Goal: Task Accomplishment & Management: Manage account settings

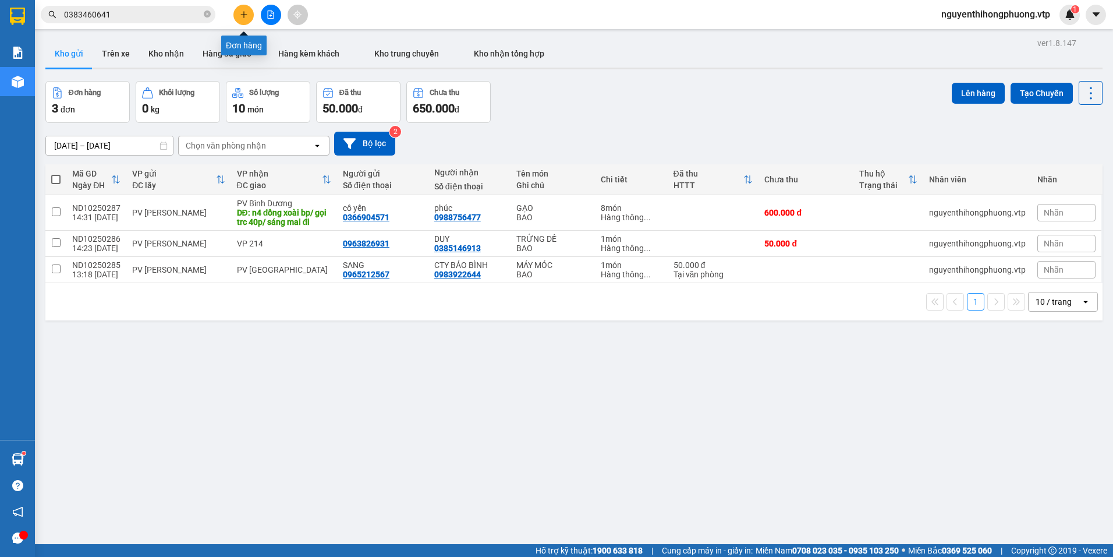
click at [240, 16] on icon "plus" at bounding box center [244, 14] width 8 height 8
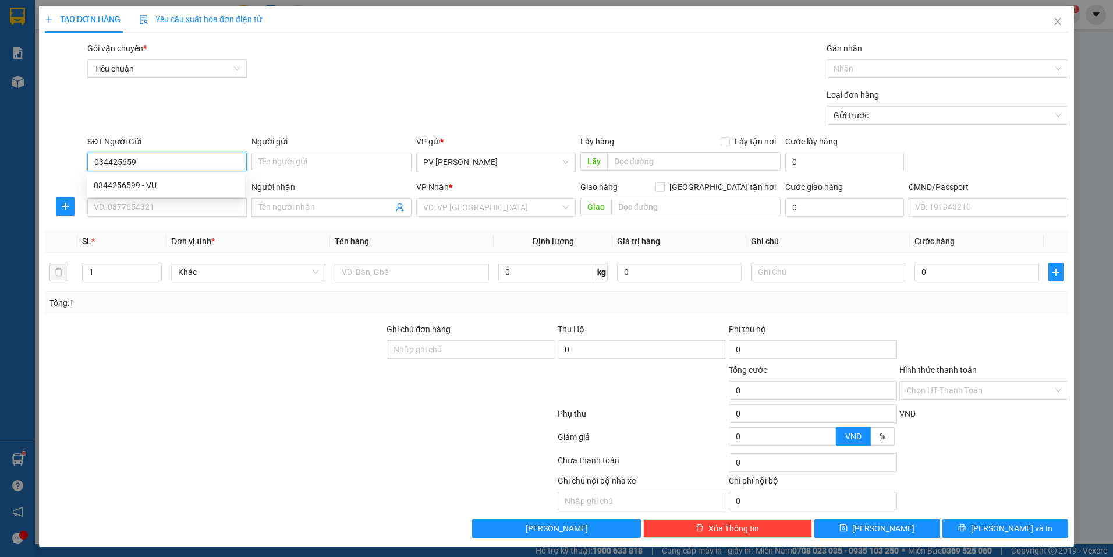
type input "0344256599"
click at [152, 184] on div "0344256599 - VU" at bounding box center [166, 185] width 144 height 13
type input "VU"
type input "0968556479"
type input "ANH TƯ / SÁNG MAI ĐI"
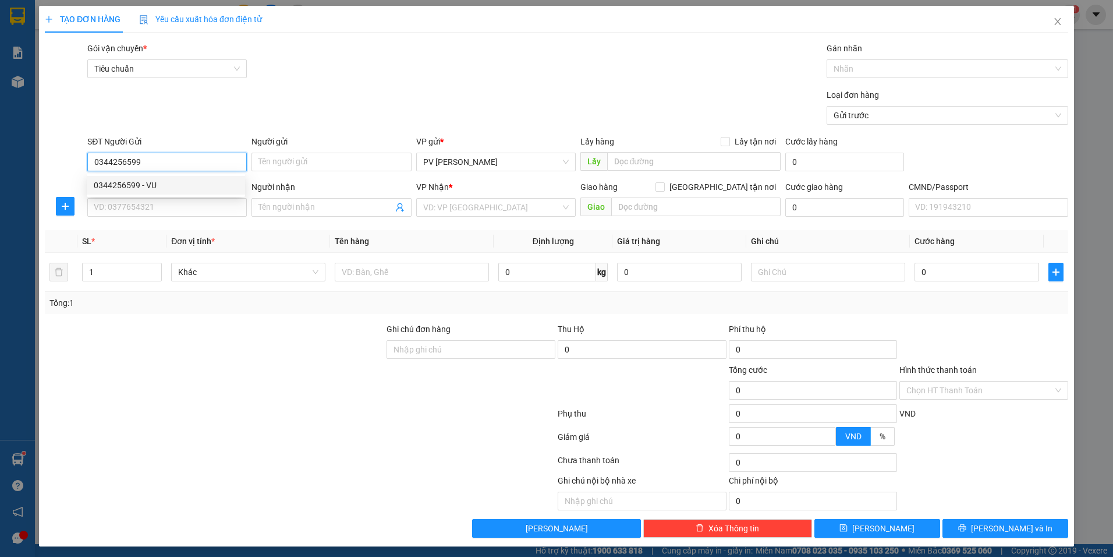
type input "NGÃ 4 ĐỒNG XOÀI / GỌI TRƯỚC 30'"
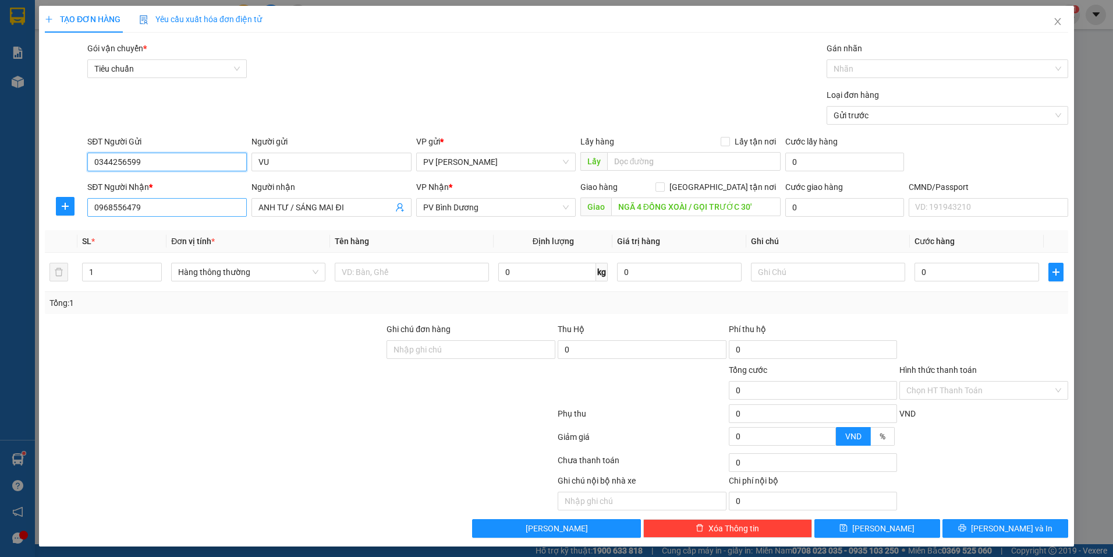
type input "0344256599"
click at [176, 202] on input "0968556479" at bounding box center [167, 207] width 160 height 19
type input "0"
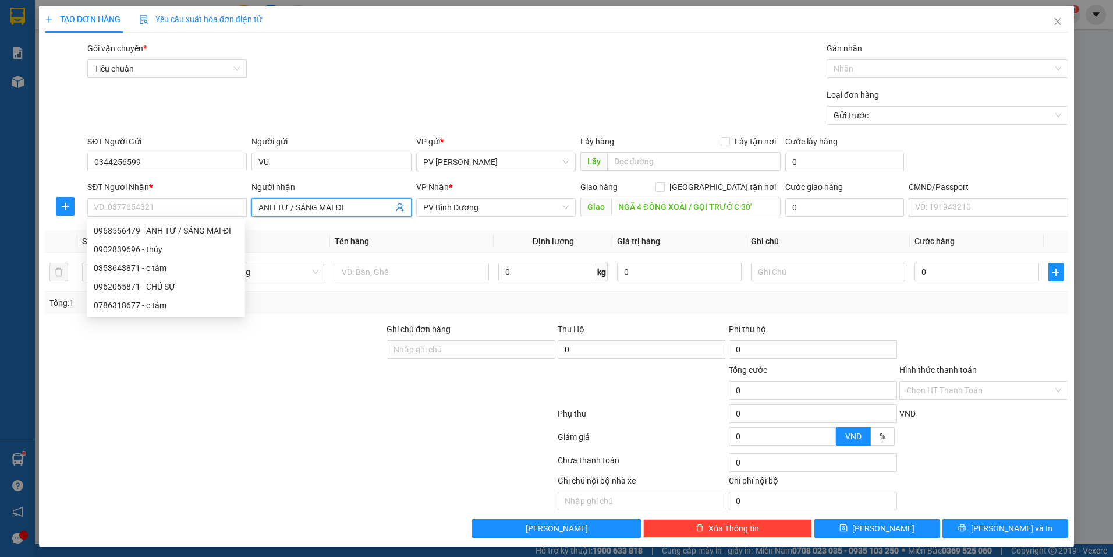
click at [365, 205] on input "ANH TƯ / SÁNG MAI ĐI" at bounding box center [326, 207] width 134 height 13
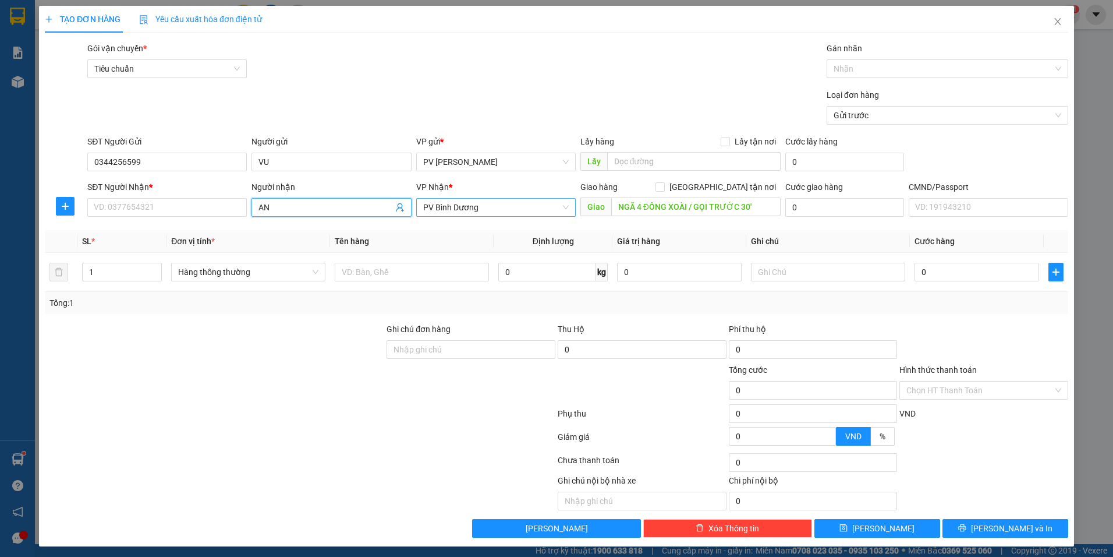
type input "A"
click at [760, 207] on input "NGÃ 4 ĐỒNG XOÀI / GỌI TRƯỚC 30'" at bounding box center [696, 206] width 170 height 19
click at [172, 214] on input "SĐT Người Nhận *" at bounding box center [167, 207] width 160 height 19
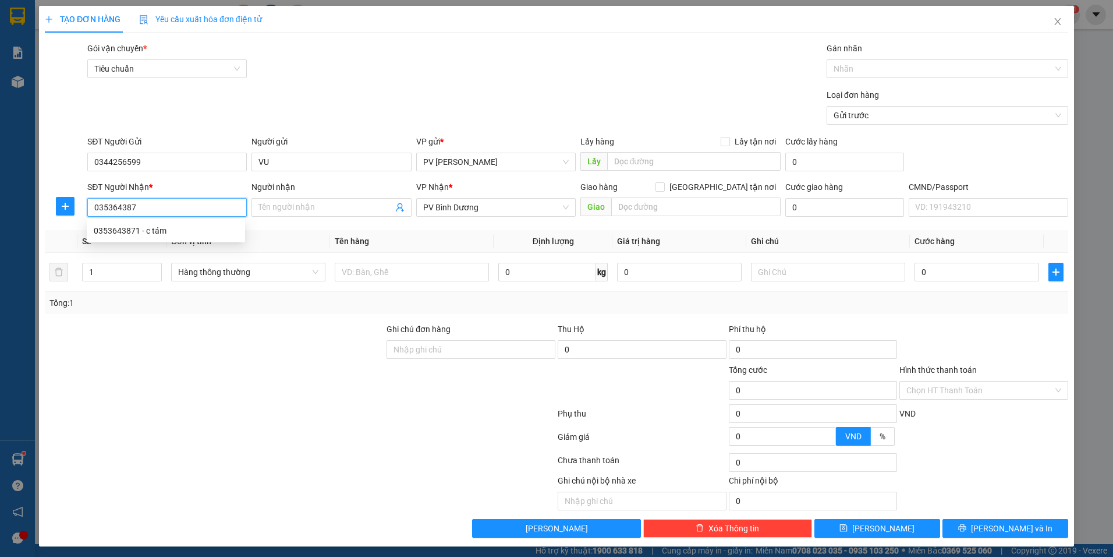
type input "0353643871"
click at [167, 236] on div "0353643871 - c tám" at bounding box center [166, 230] width 144 height 13
type input "c tám"
type input "kcn nam đồng phú gọi trc 15p"
type input "0353643871"
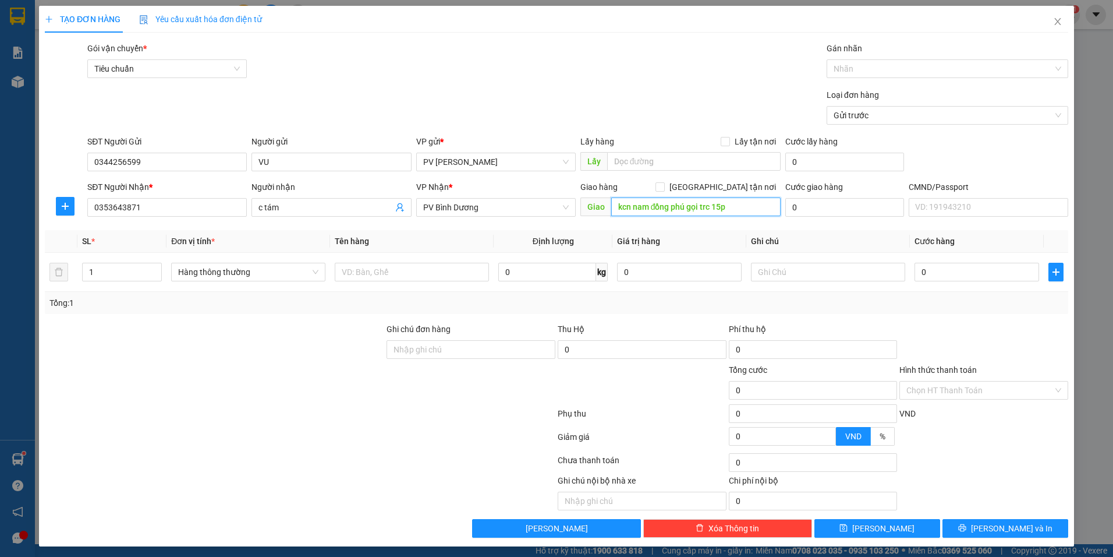
click at [740, 207] on input "kcn nam đồng phú gọi trc 15p" at bounding box center [696, 206] width 170 height 19
click at [383, 270] on input "text" at bounding box center [412, 272] width 154 height 19
type input "GẠO"
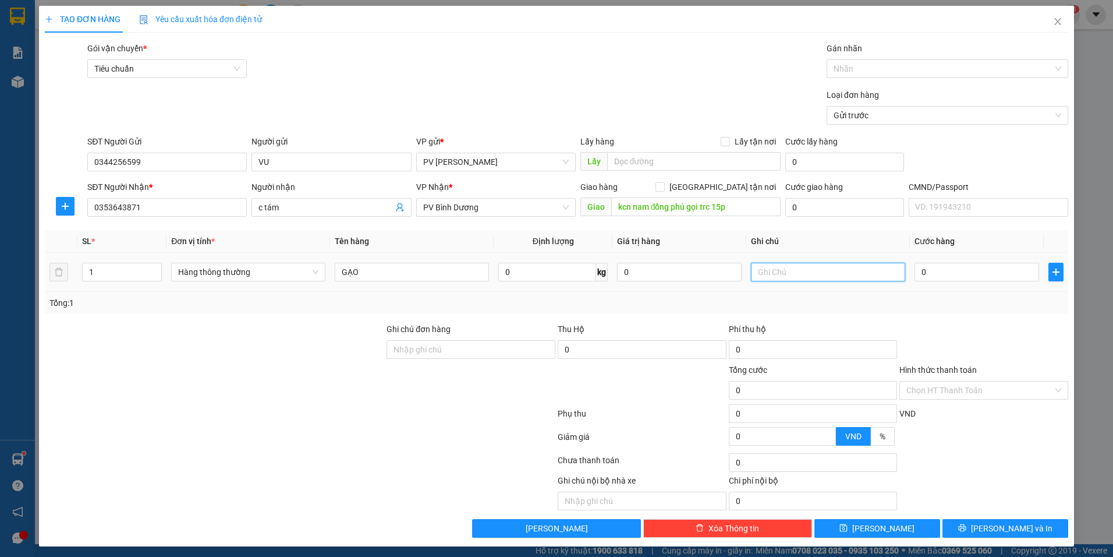
click at [801, 273] on input "text" at bounding box center [828, 272] width 154 height 19
type input "BAO"
click at [104, 271] on input "1" at bounding box center [122, 271] width 79 height 17
type input "2"
click at [984, 274] on input "0" at bounding box center [977, 272] width 125 height 19
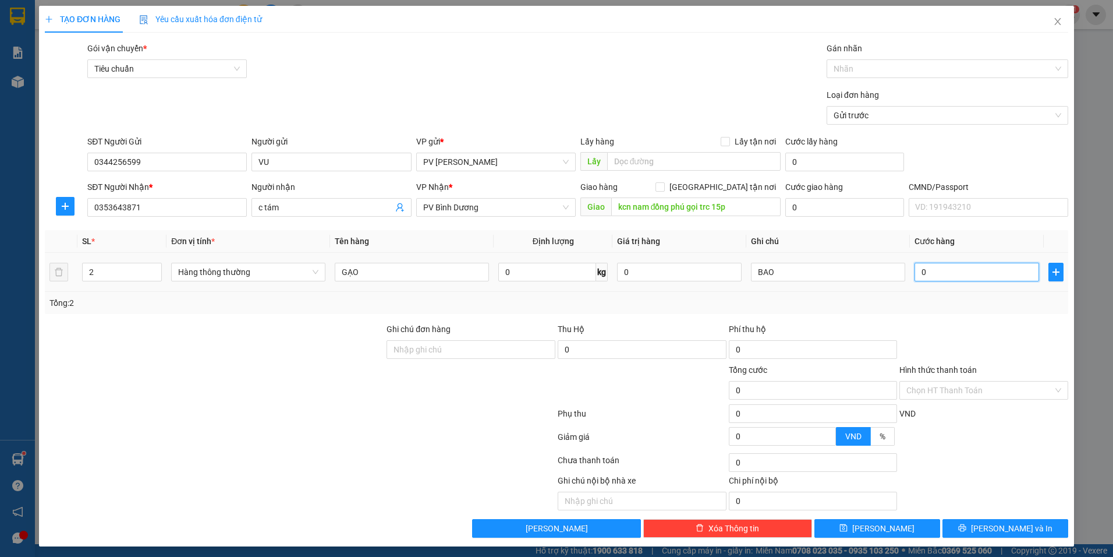
type input "1"
type input "15"
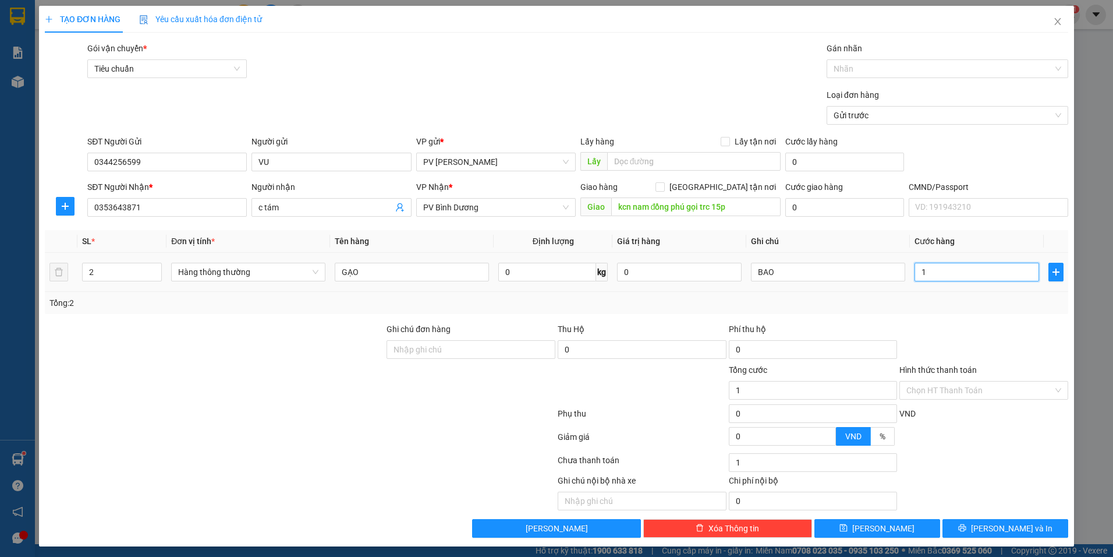
type input "15"
type input "150"
type input "1.500"
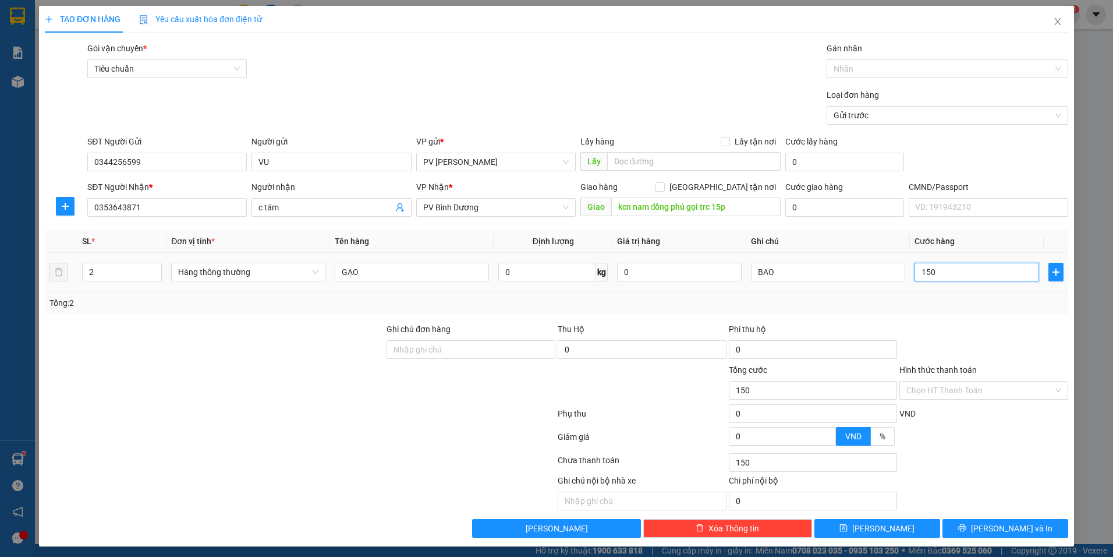
type input "1.500"
type input "15.000"
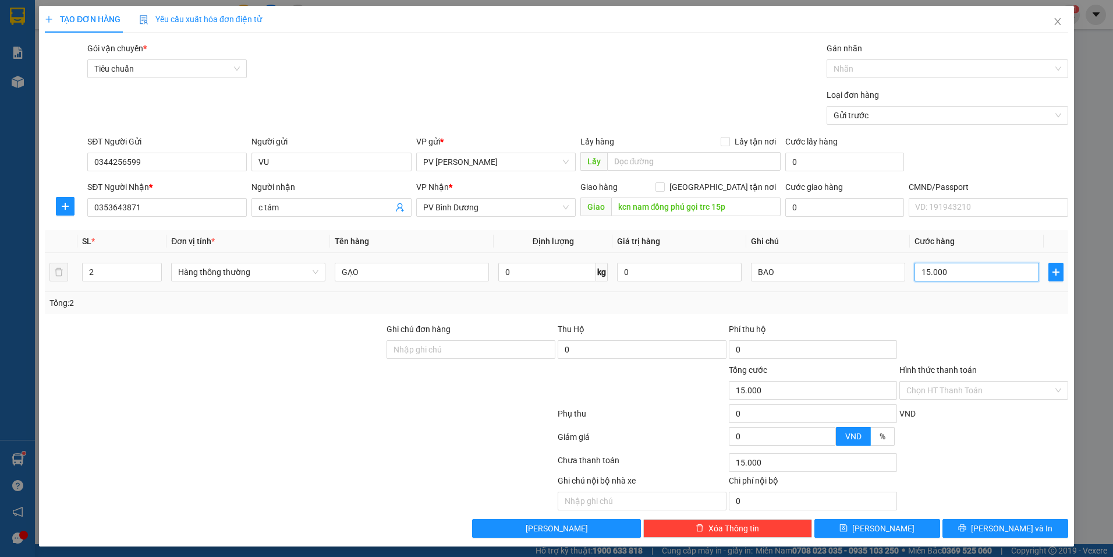
type input "150.000"
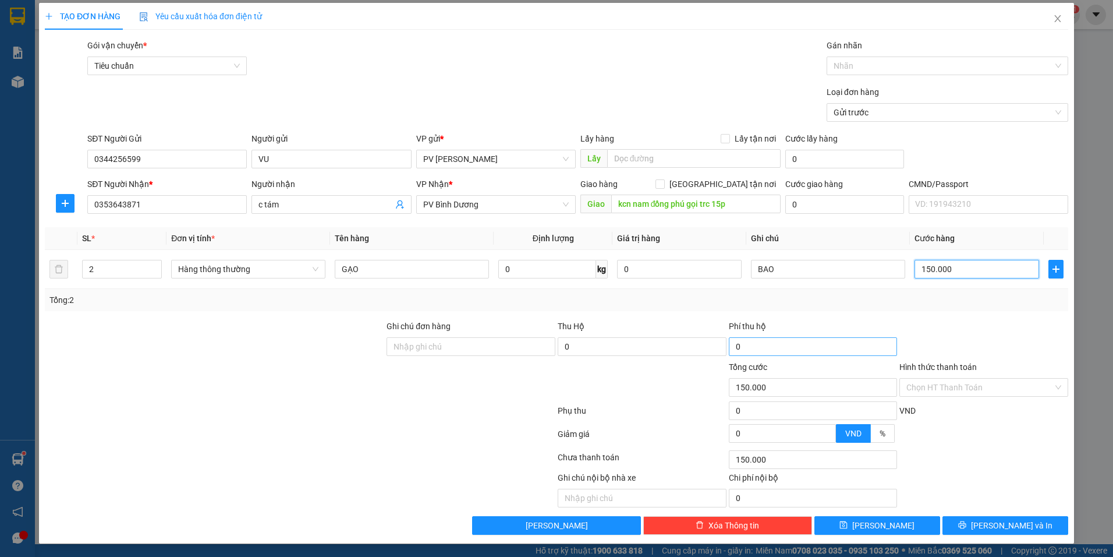
scroll to position [3, 0]
type input "150.000"
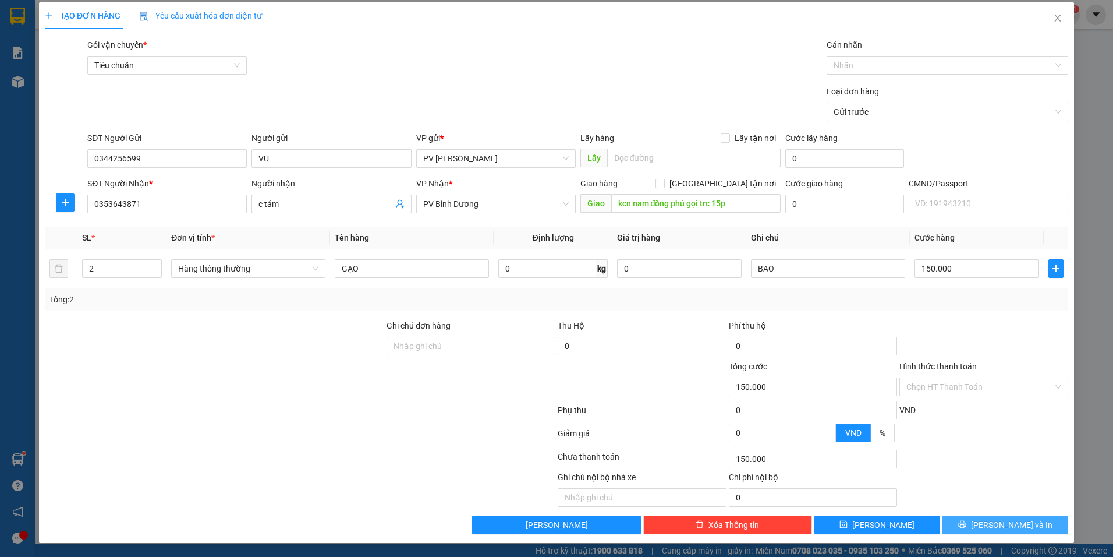
click at [1017, 529] on span "[PERSON_NAME] và In" at bounding box center [1012, 524] width 82 height 13
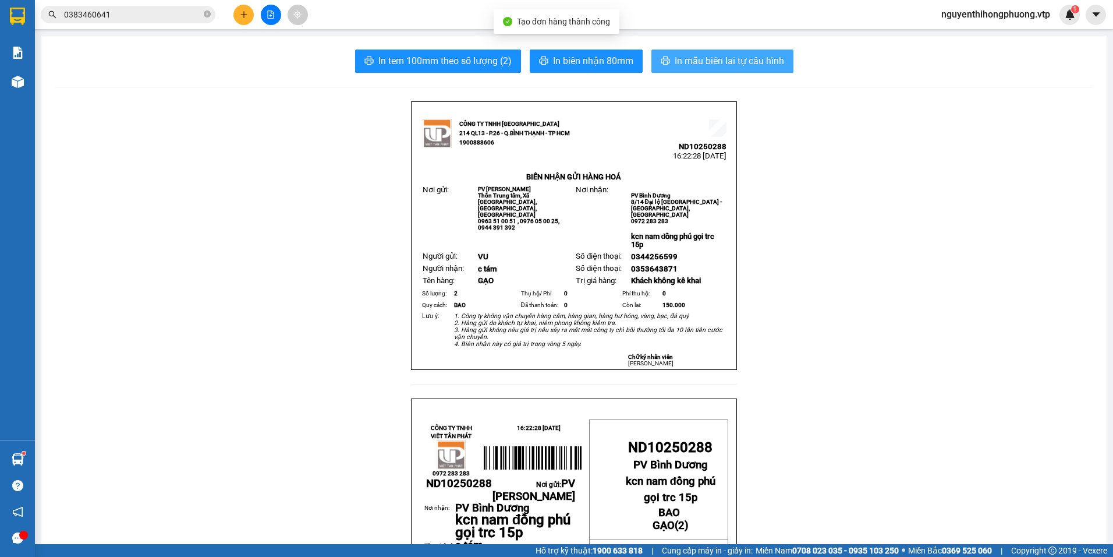
click at [702, 57] on span "In mẫu biên lai tự cấu hình" at bounding box center [729, 61] width 109 height 15
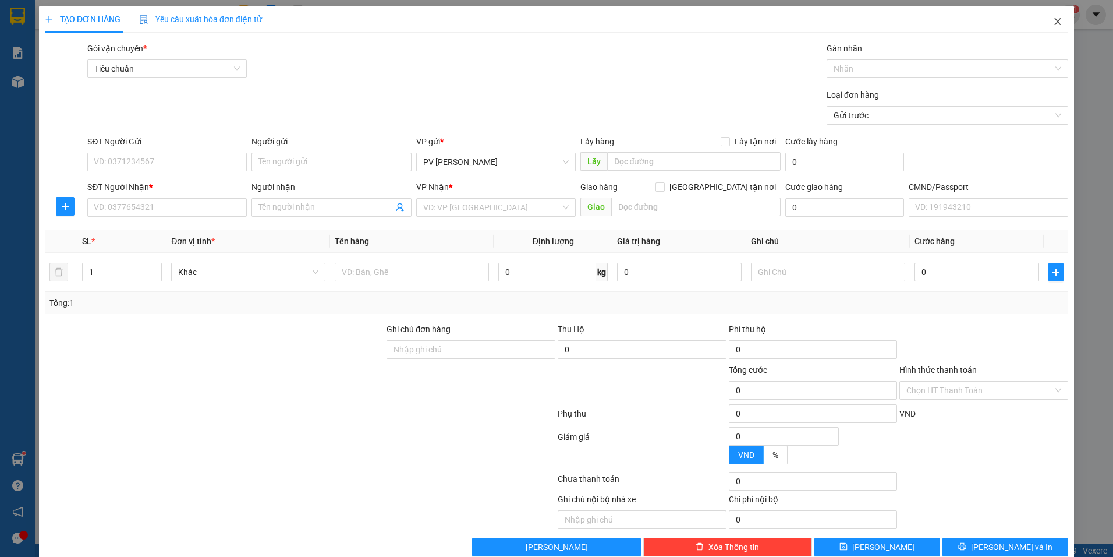
click at [1053, 21] on icon "close" at bounding box center [1057, 21] width 9 height 9
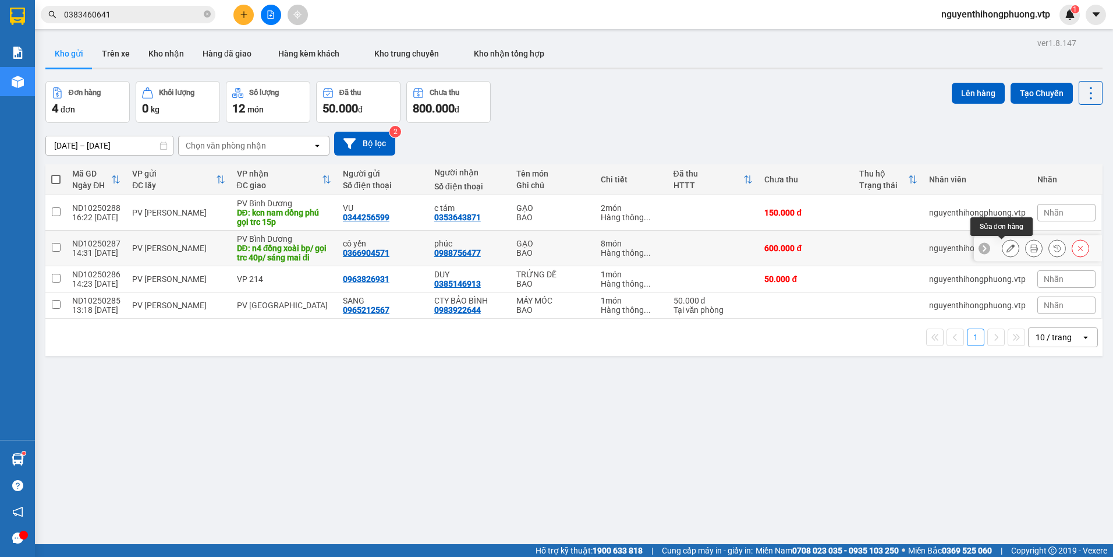
click at [1007, 247] on icon at bounding box center [1011, 248] width 8 height 8
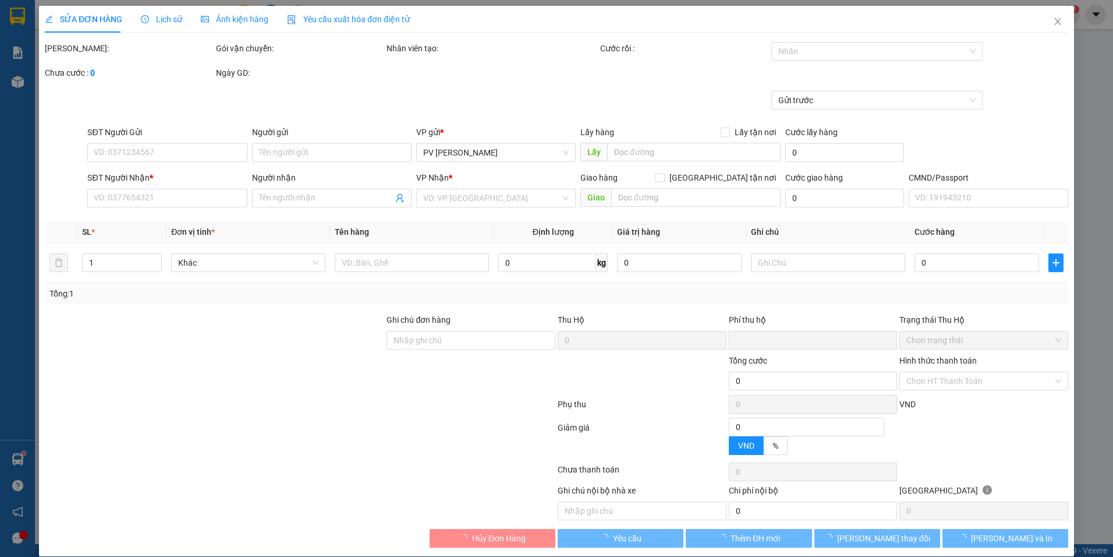
type input "0366904571"
type input "cô yến"
type input "0988756477"
type input "phúc"
type input "n4 đồng xoài bp/ gọi trc 40p/ sáng mai đi"
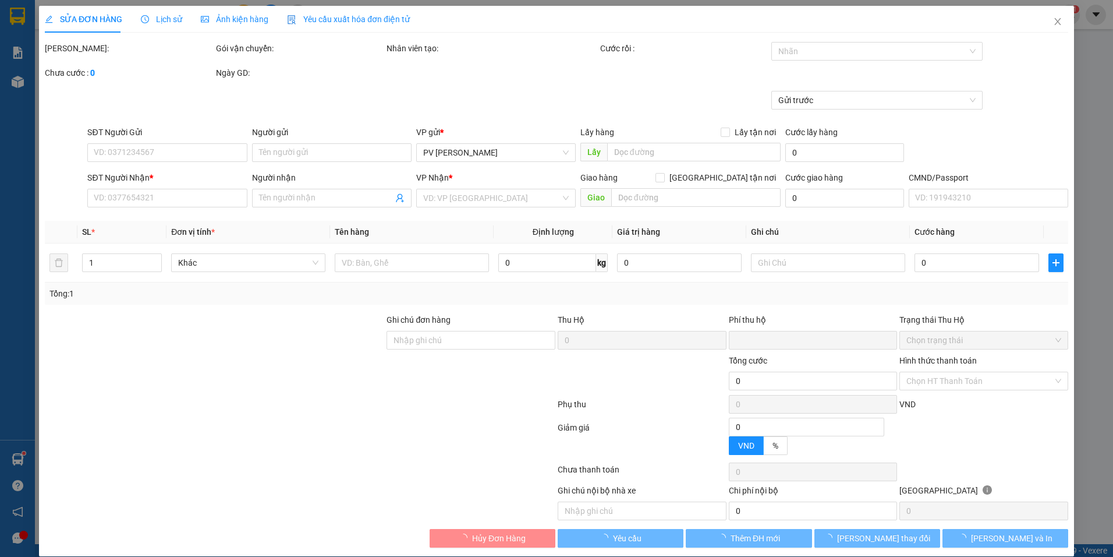
type input "0"
type input "600.000"
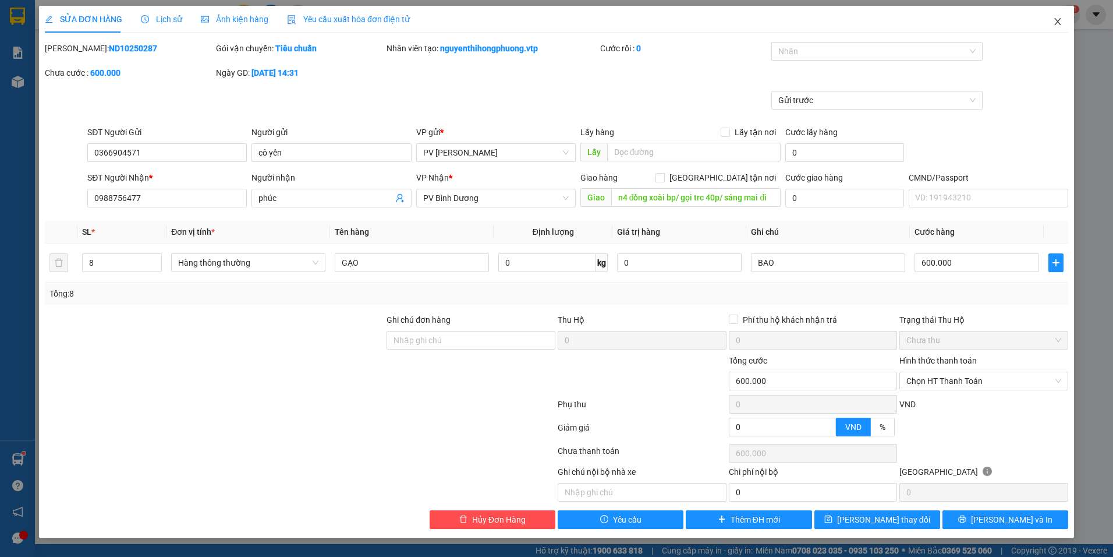
click at [1060, 20] on icon "close" at bounding box center [1057, 21] width 9 height 9
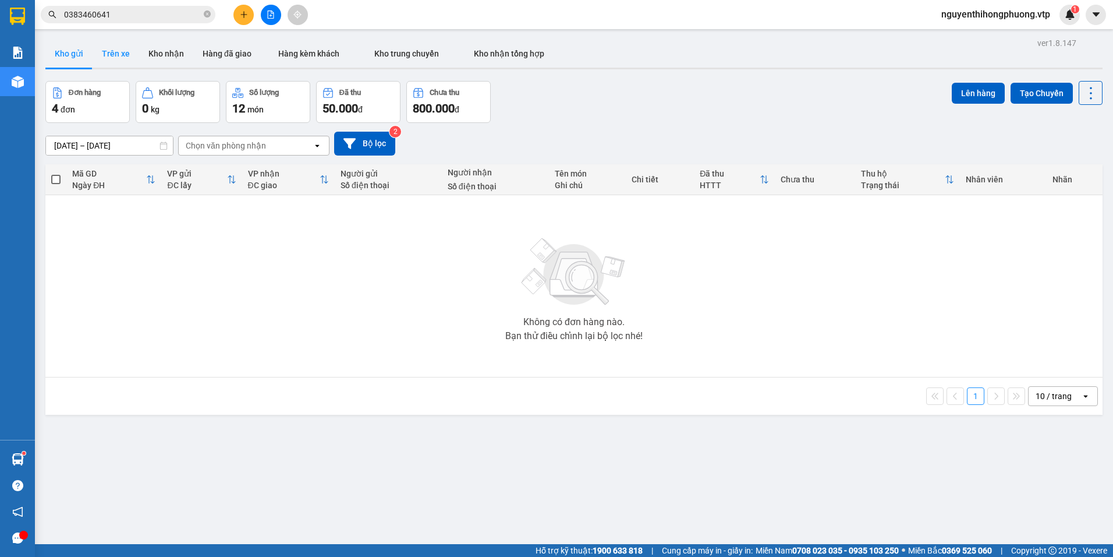
click at [119, 56] on button "Trên xe" at bounding box center [116, 54] width 47 height 28
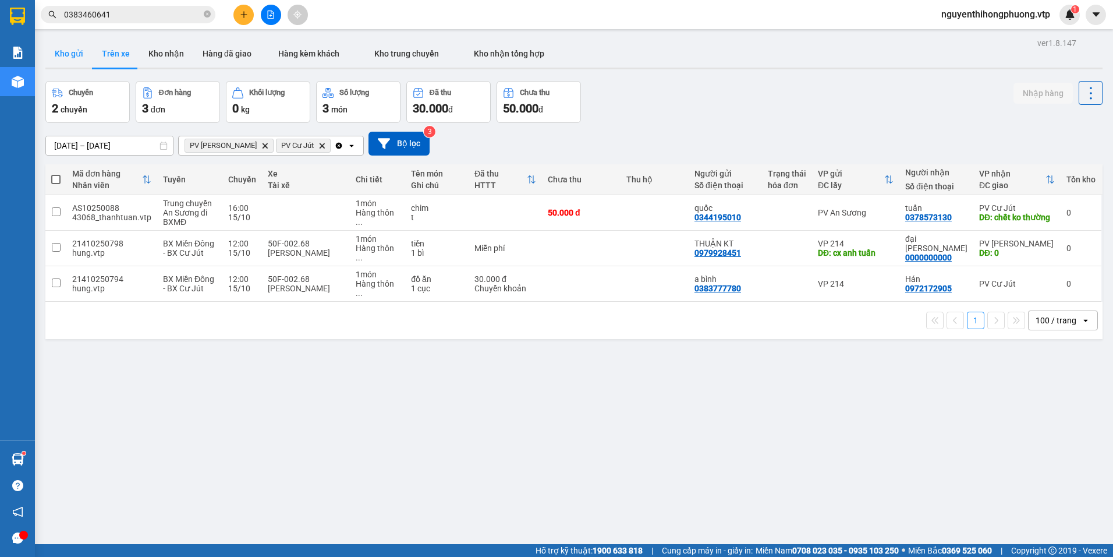
click at [70, 58] on button "Kho gửi" at bounding box center [68, 54] width 47 height 28
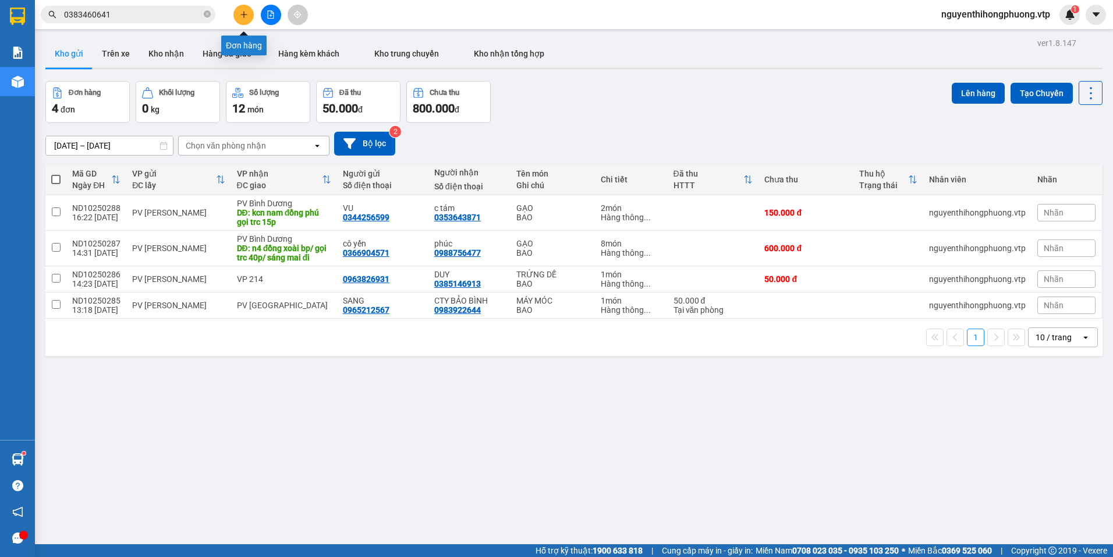
click at [246, 14] on icon "plus" at bounding box center [244, 14] width 8 height 8
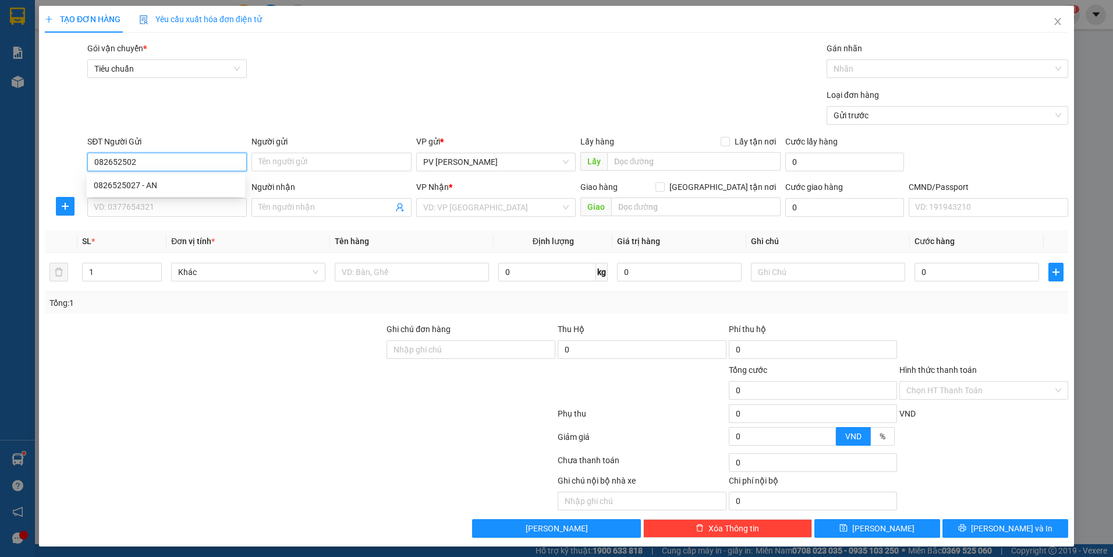
type input "0826525027"
click at [163, 185] on div "0826525027 - AN" at bounding box center [166, 185] width 144 height 13
type input "AN"
type input "0961992338"
type input "sơn"
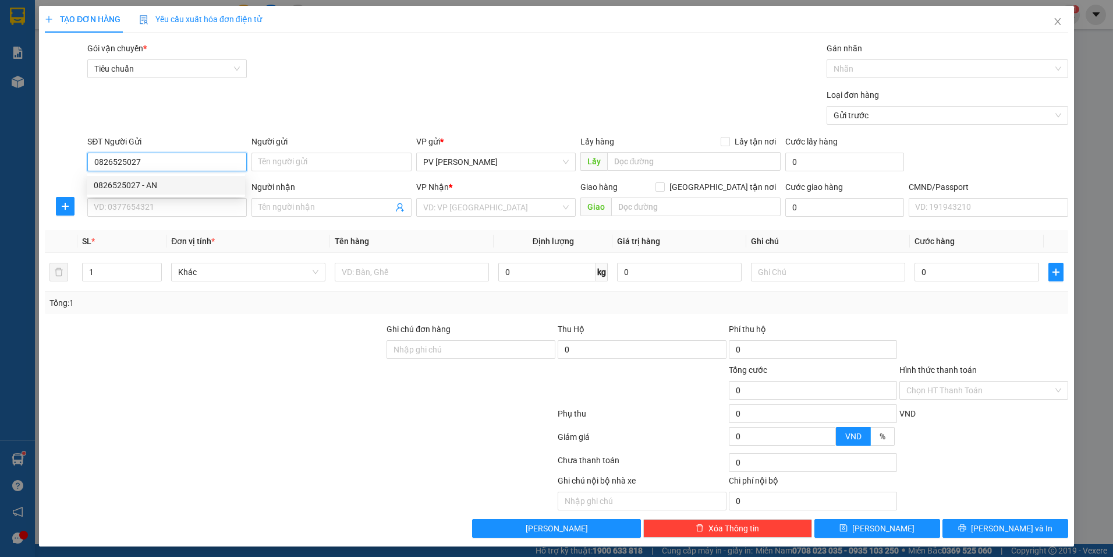
type input "cc bd giao đêm"
type input "0826525027"
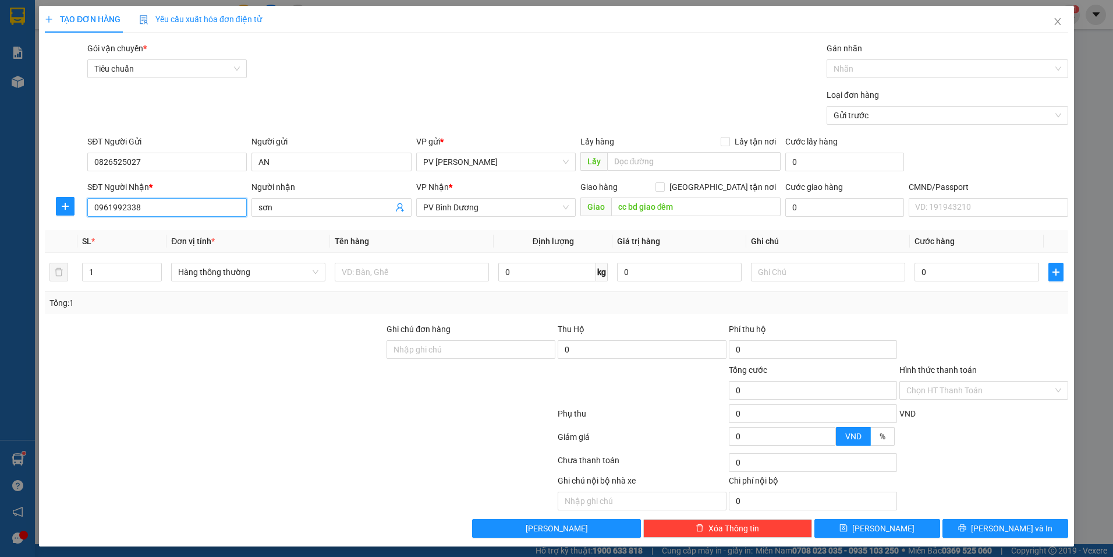
click at [150, 211] on input "0961992338" at bounding box center [167, 207] width 160 height 19
click at [259, 373] on div at bounding box center [215, 383] width 342 height 41
click at [117, 268] on input "1" at bounding box center [122, 271] width 79 height 17
type input "2"
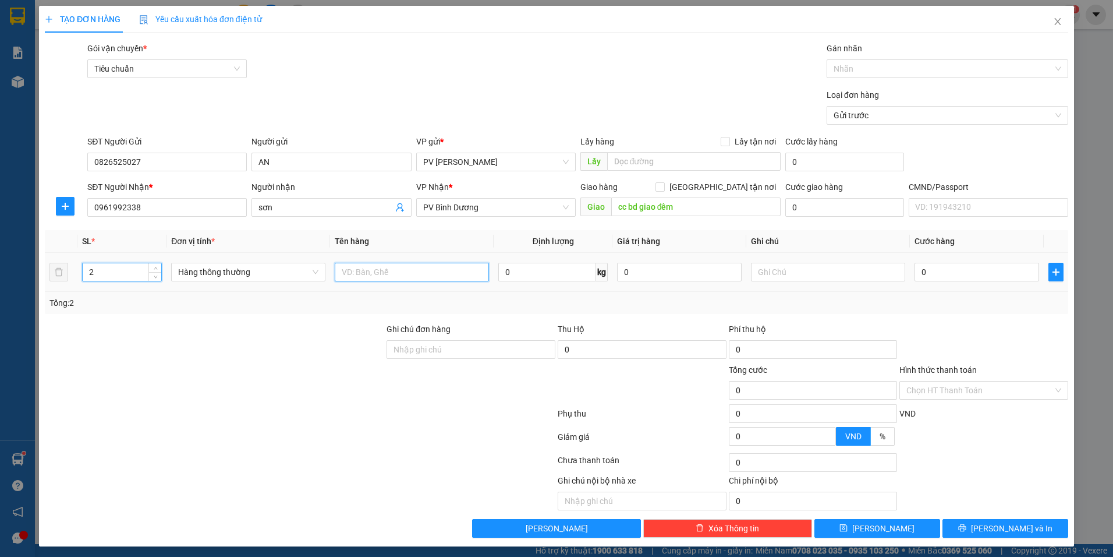
click at [373, 266] on input "text" at bounding box center [412, 272] width 154 height 19
type input "TRÁI CÂY"
click at [790, 271] on input "text" at bounding box center [828, 272] width 154 height 19
type input "BAO"
click at [919, 270] on input "0" at bounding box center [977, 272] width 125 height 19
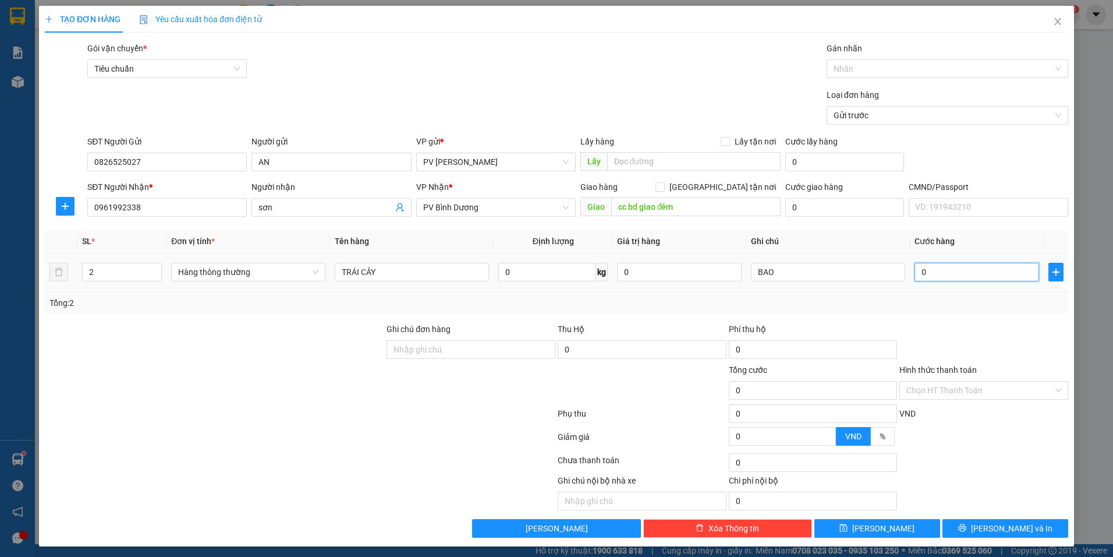
type input "1"
type input "14"
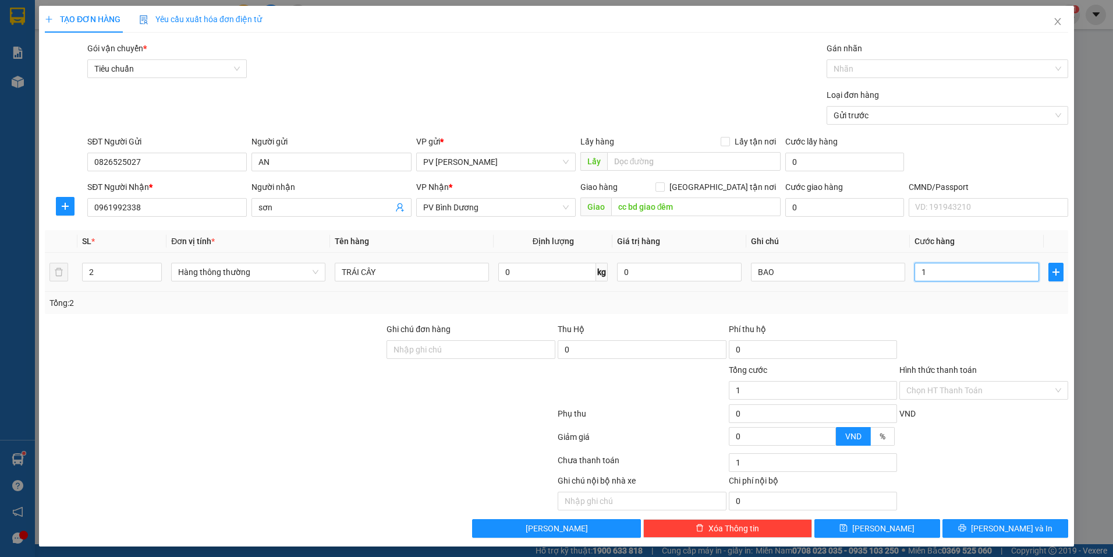
type input "14"
type input "140"
type input "1.400"
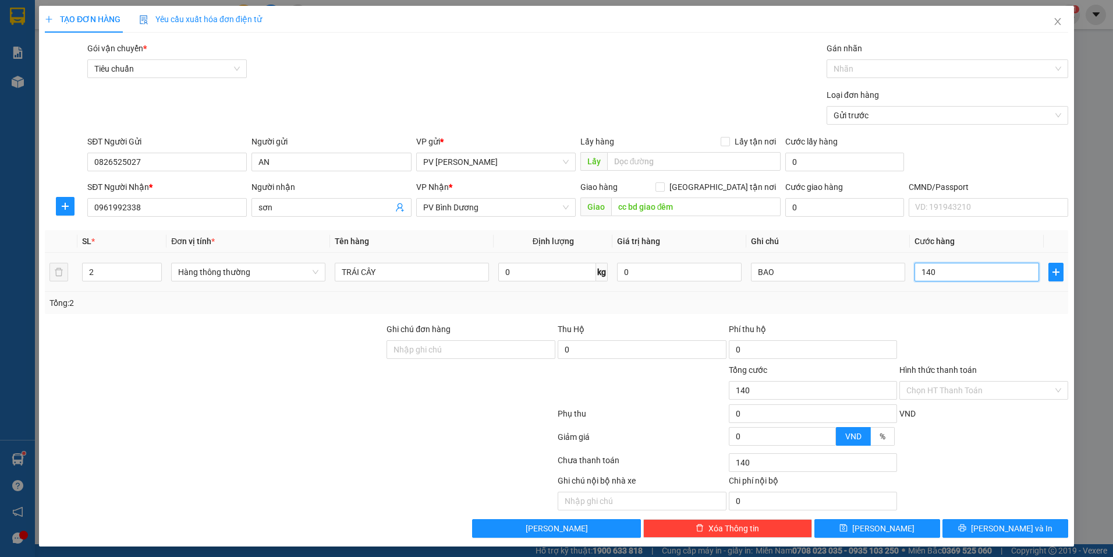
type input "1.400"
type input "14.000"
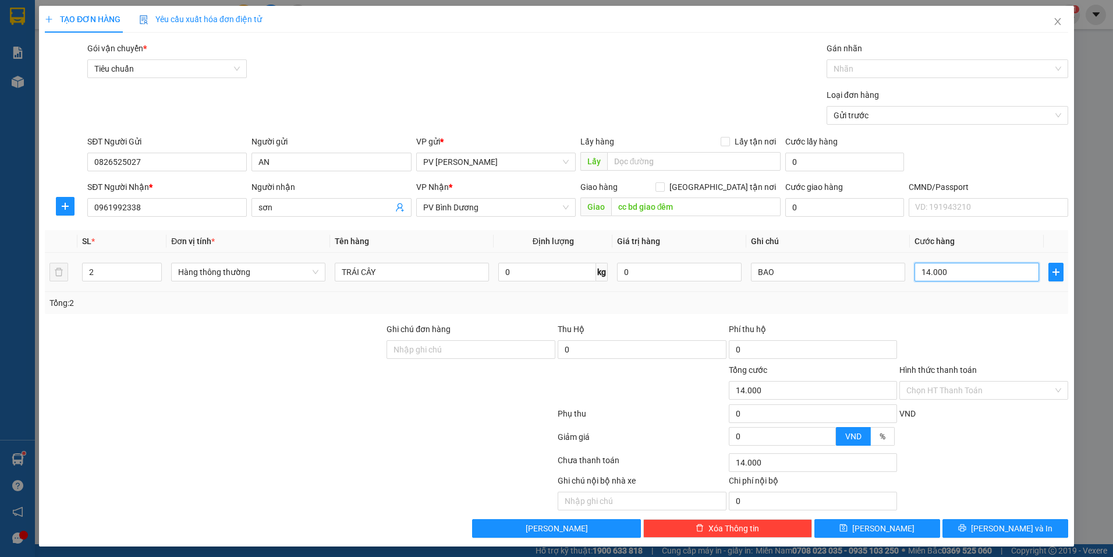
type input "140.000"
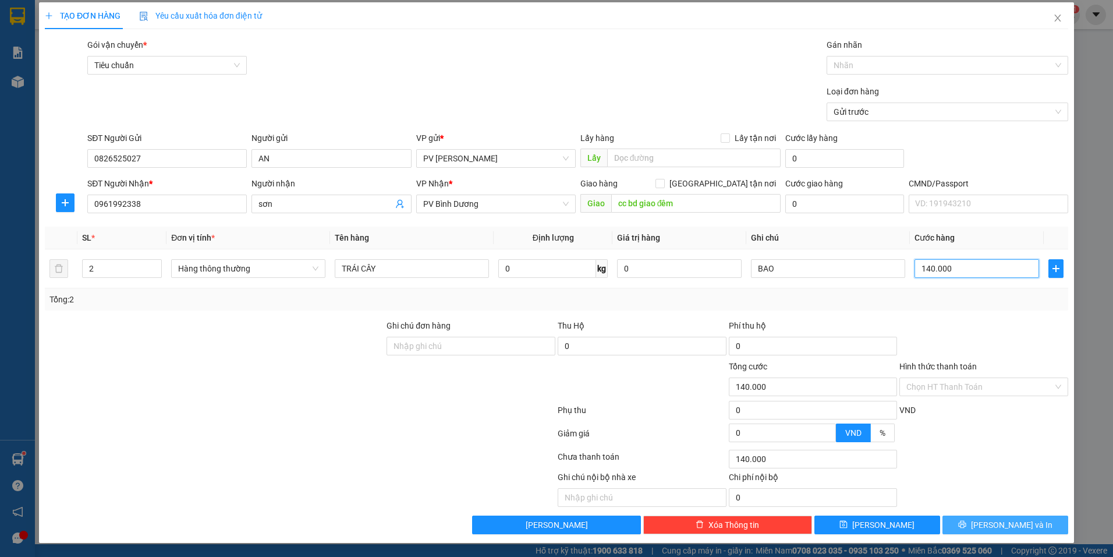
type input "140.000"
click at [991, 523] on span "[PERSON_NAME] và In" at bounding box center [1012, 524] width 82 height 13
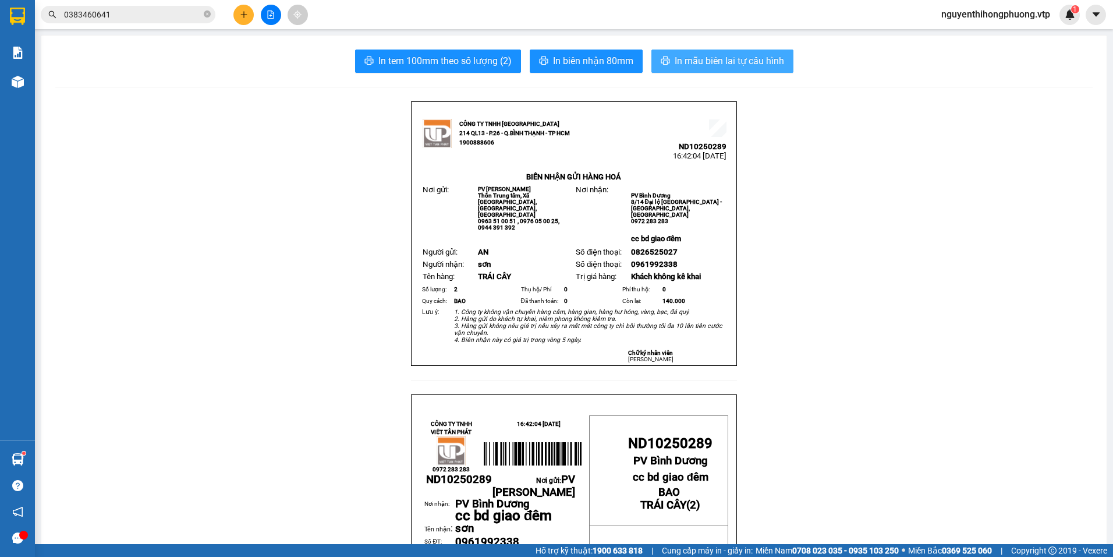
click at [714, 59] on span "In mẫu biên lai tự cấu hình" at bounding box center [729, 61] width 109 height 15
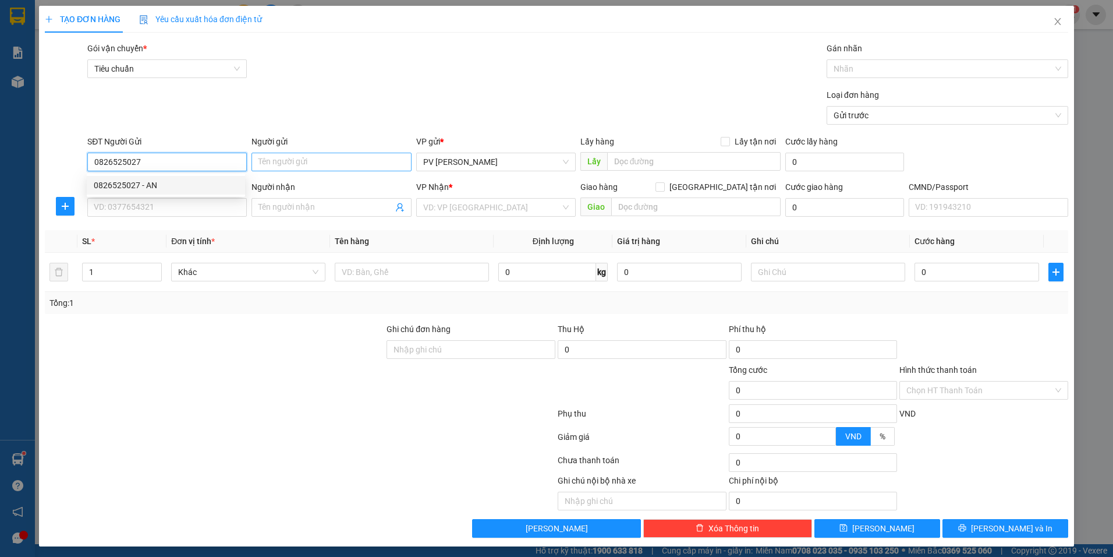
type input "0826525027"
click at [300, 161] on input "Người gửi" at bounding box center [332, 162] width 160 height 19
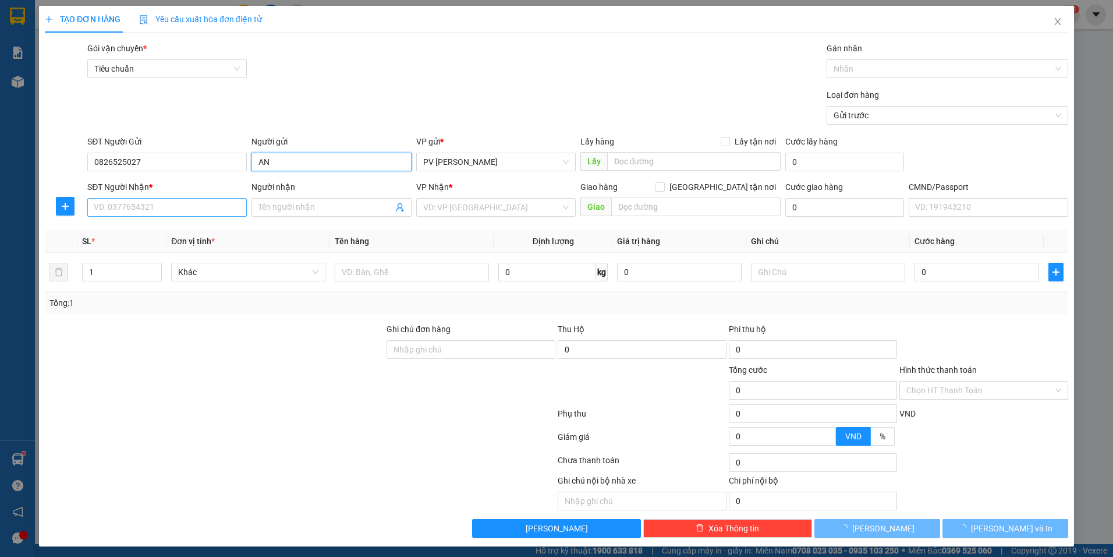
type input "AN"
click at [175, 210] on input "SĐT Người Nhận *" at bounding box center [167, 207] width 160 height 19
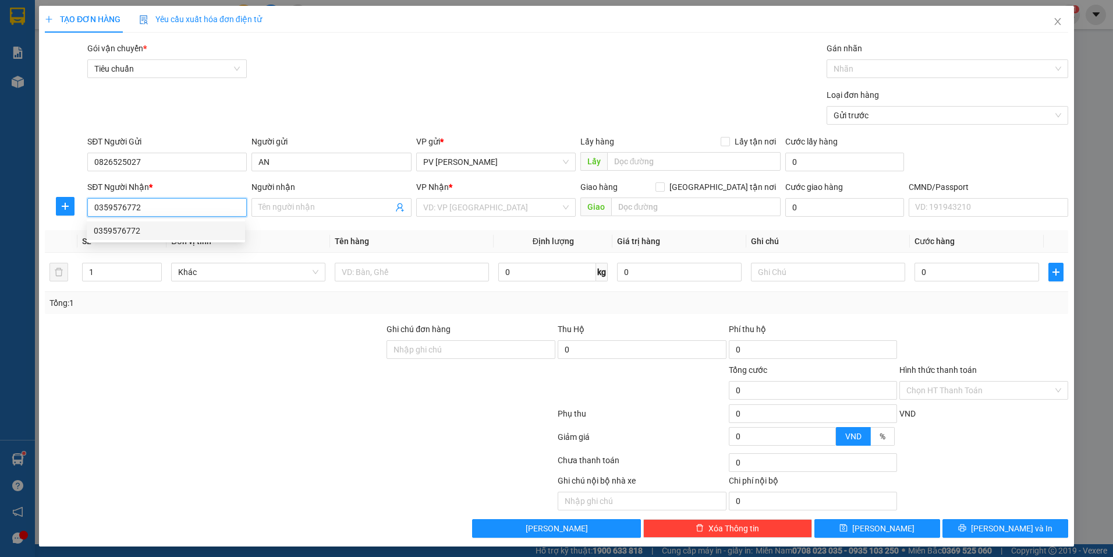
click at [136, 230] on div "0359576772" at bounding box center [166, 230] width 144 height 13
type input "0359576772"
click at [281, 208] on input "Người nhận" at bounding box center [326, 207] width 134 height 13
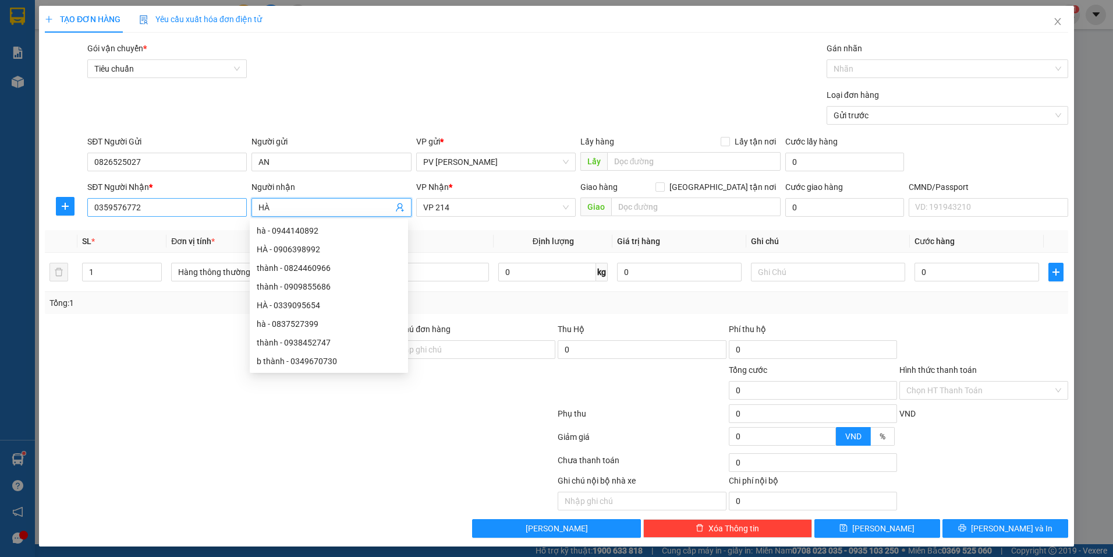
type input "HÀ"
click at [196, 208] on input "0359576772" at bounding box center [167, 207] width 160 height 19
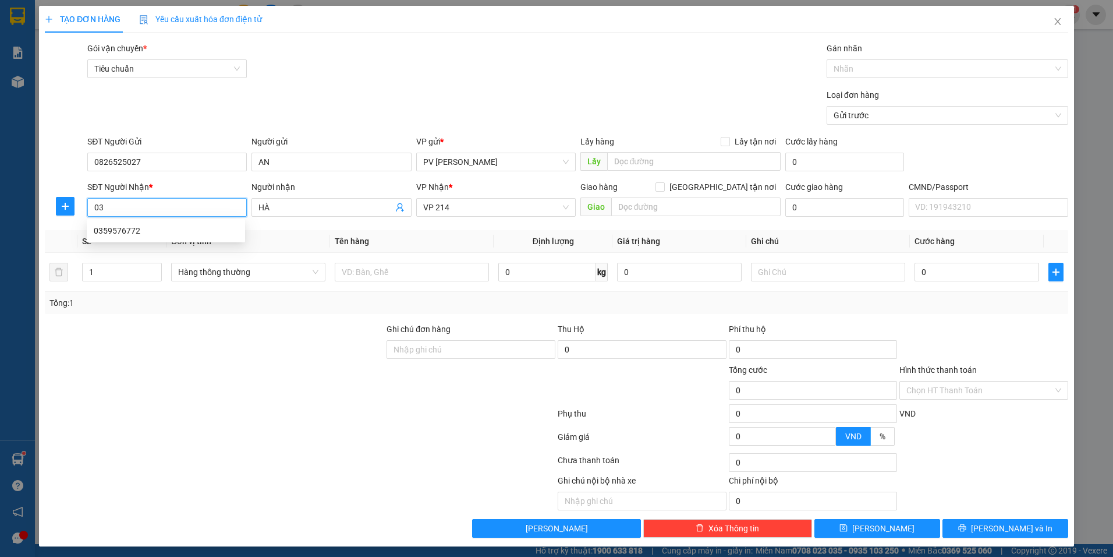
type input "0"
type input "0359576772"
click at [100, 272] on input "1" at bounding box center [122, 271] width 79 height 17
type input "2"
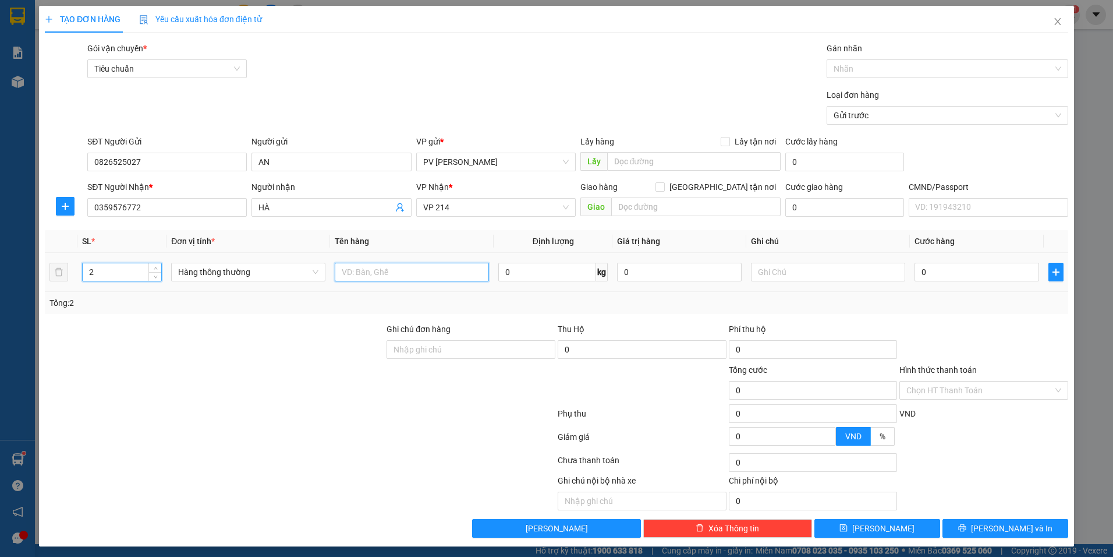
click at [382, 272] on input "text" at bounding box center [412, 272] width 154 height 19
type input "TRÁI CÂY"
click at [794, 267] on input "text" at bounding box center [828, 272] width 154 height 19
type input "BAO"
click at [920, 271] on input "0" at bounding box center [977, 272] width 125 height 19
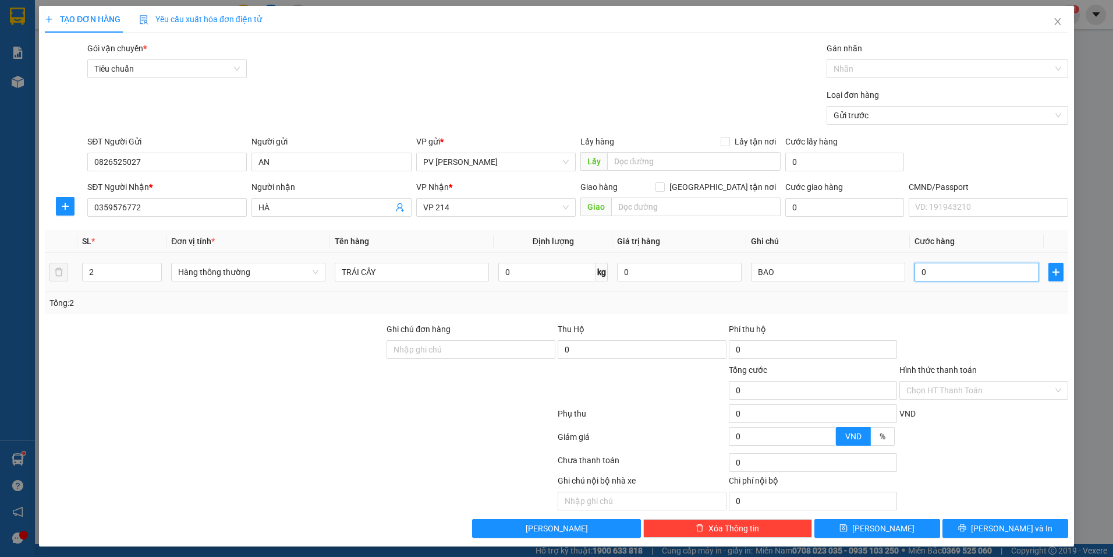
type input "1"
type input "12"
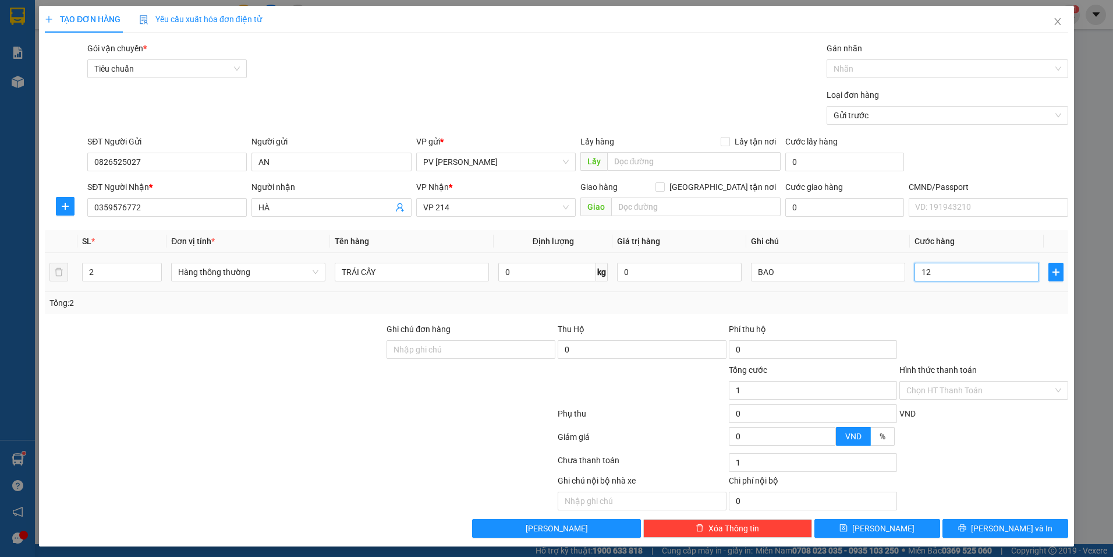
type input "12"
type input "120"
type input "1.200"
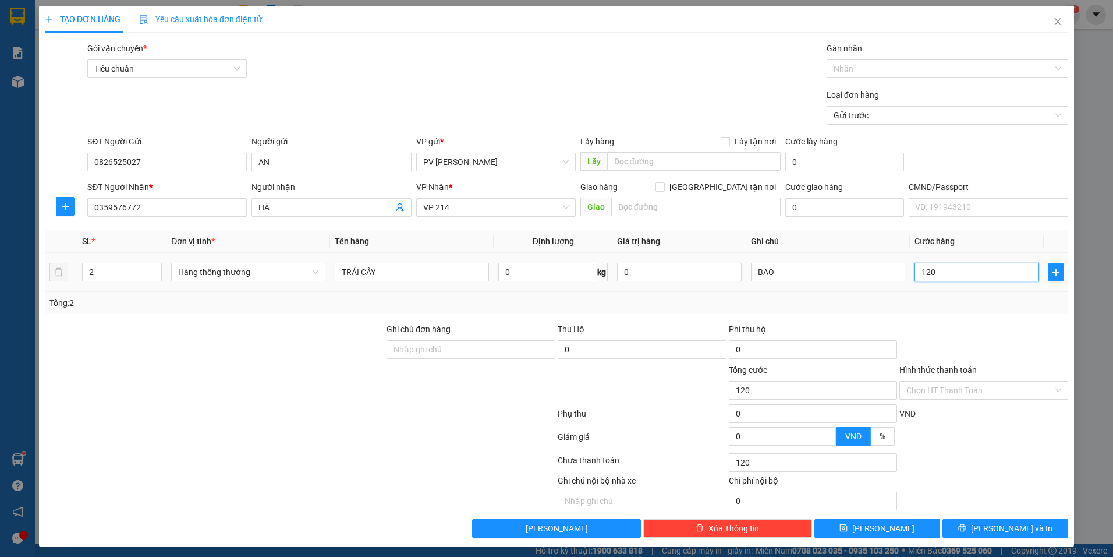
type input "1.200"
click at [941, 276] on input "1.200" at bounding box center [977, 272] width 125 height 19
type input "120"
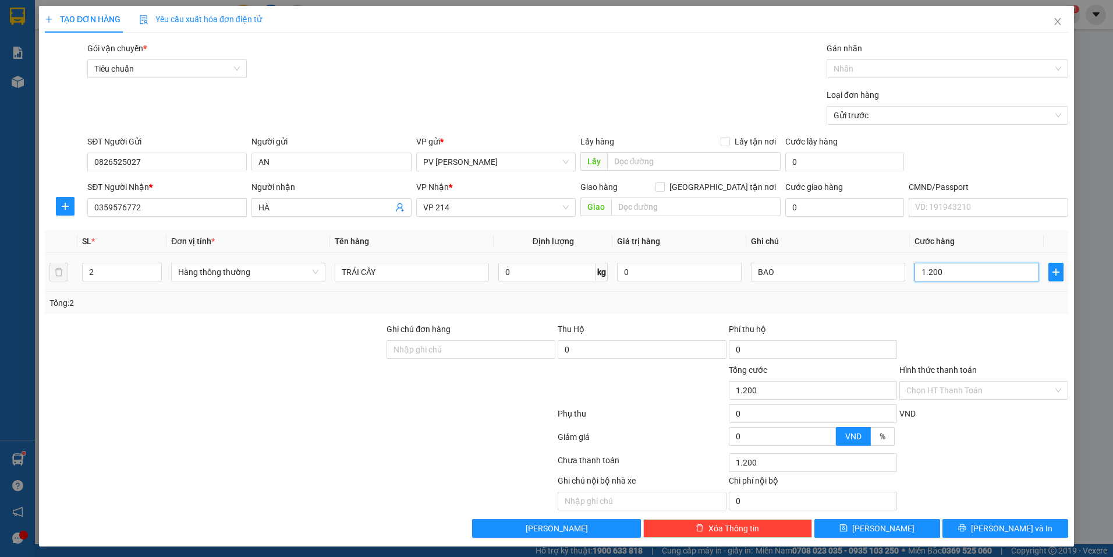
type input "120"
type input "12"
type input "1"
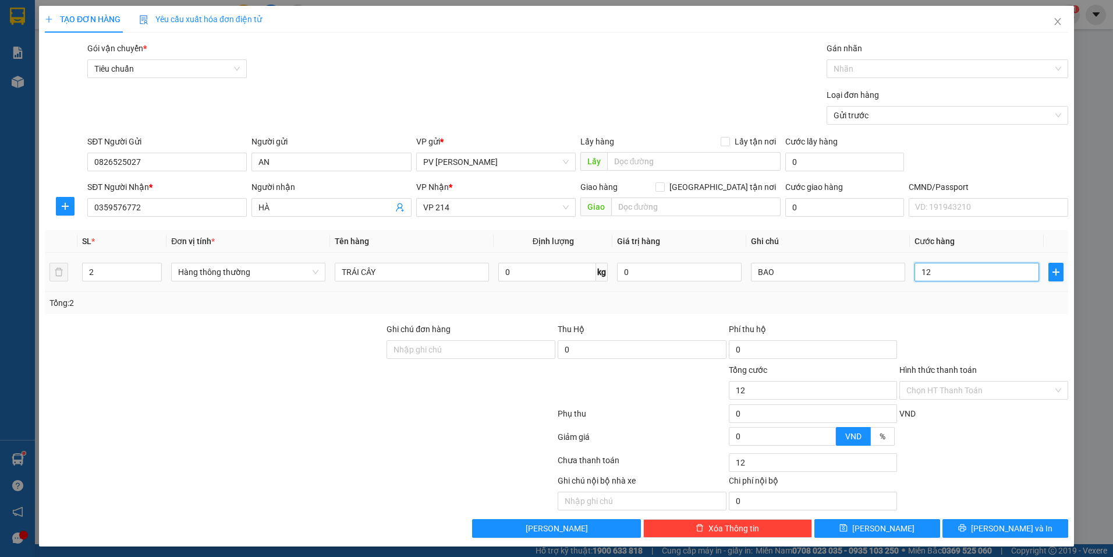
type input "1"
type input "0"
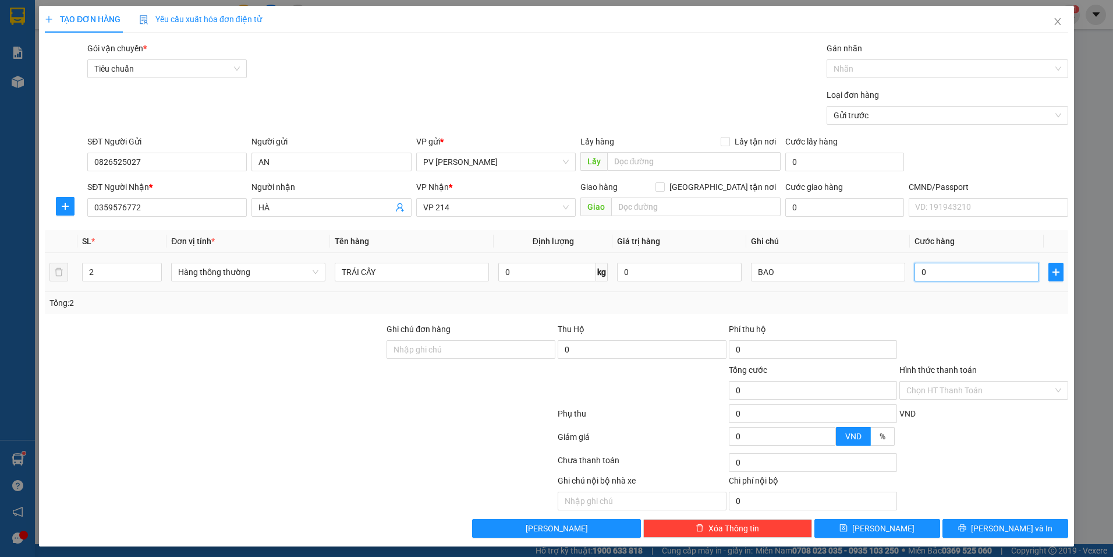
type input "01"
type input "1"
type input "012"
type input "12"
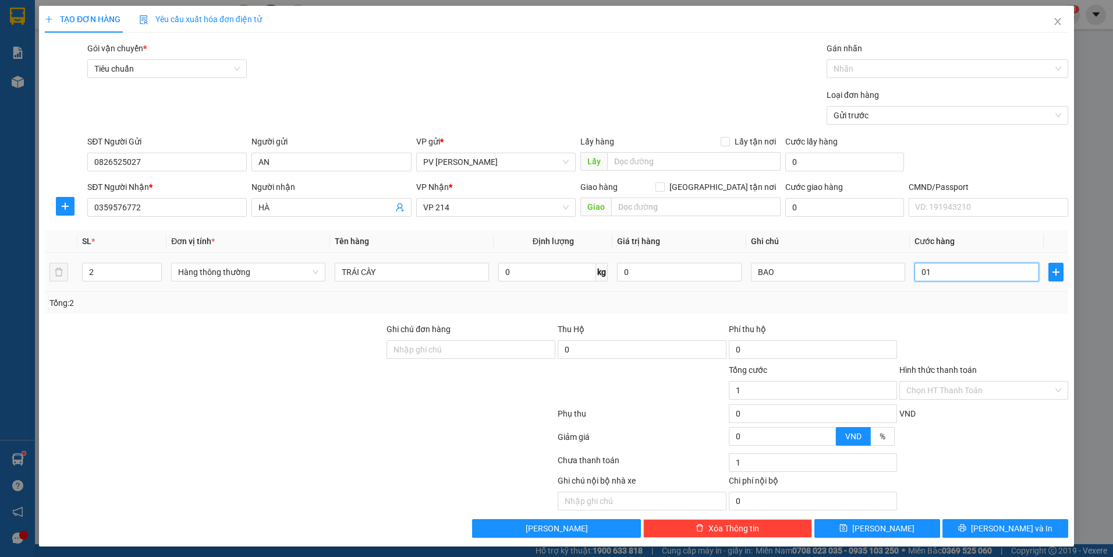
type input "12"
type input "0.120"
type input "120"
type input "01.200"
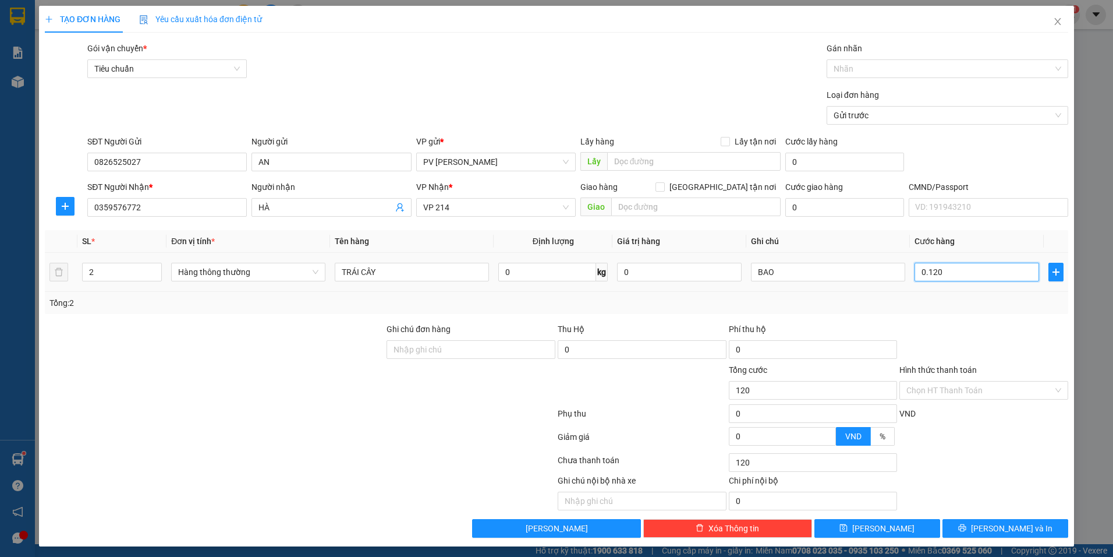
type input "1.200"
type input "0.120"
type input "120"
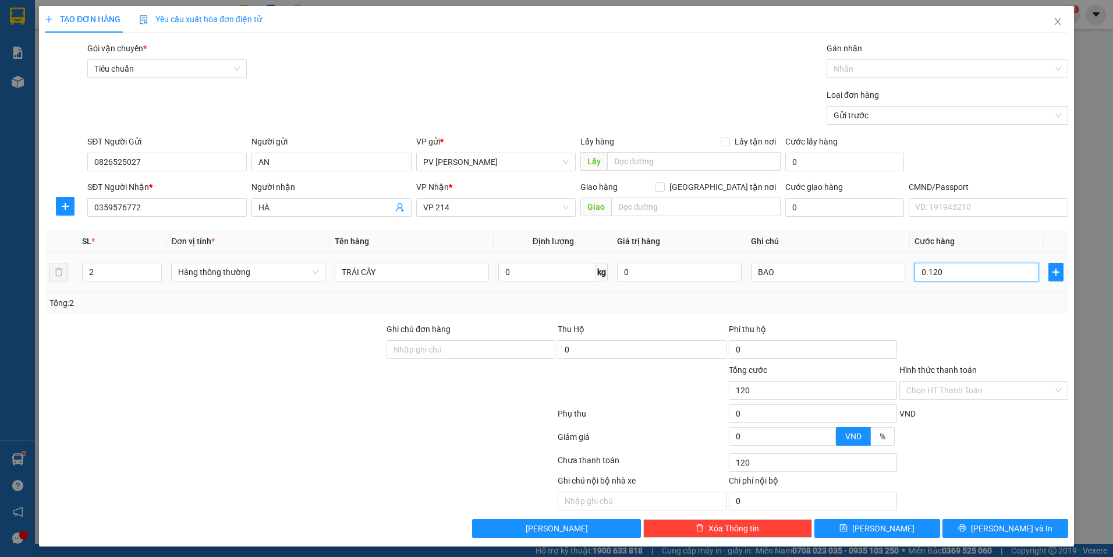
type input "012"
type input "12"
type input "01"
type input "1"
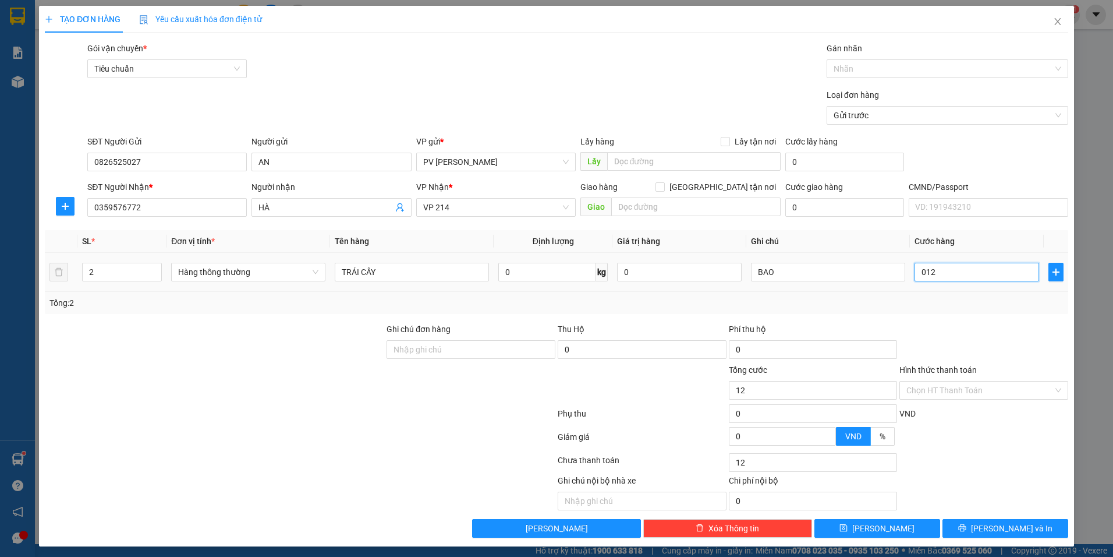
type input "1"
type input "0"
click at [915, 270] on input "0" at bounding box center [977, 272] width 125 height 19
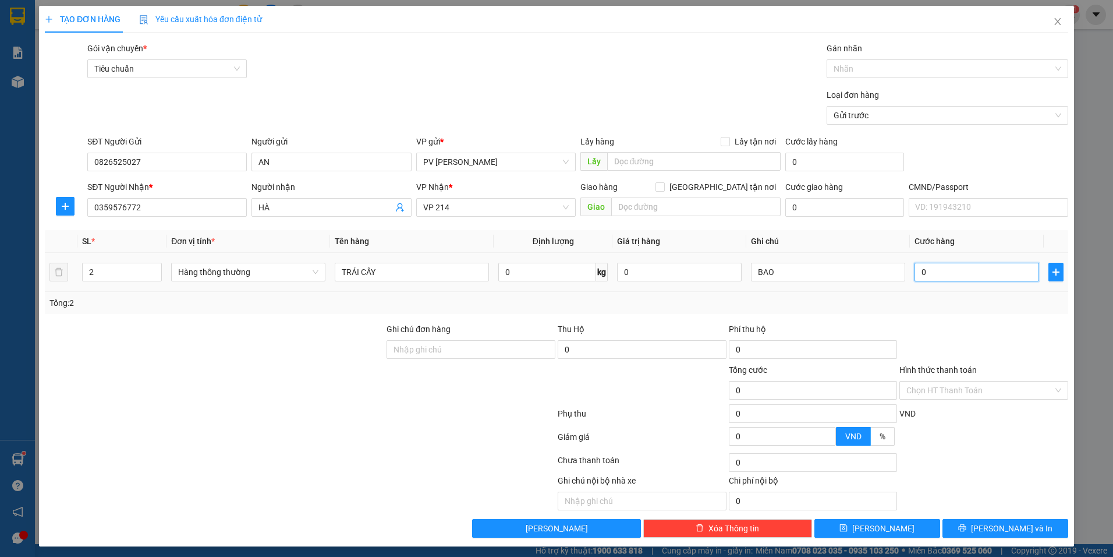
type input "10"
type input "120"
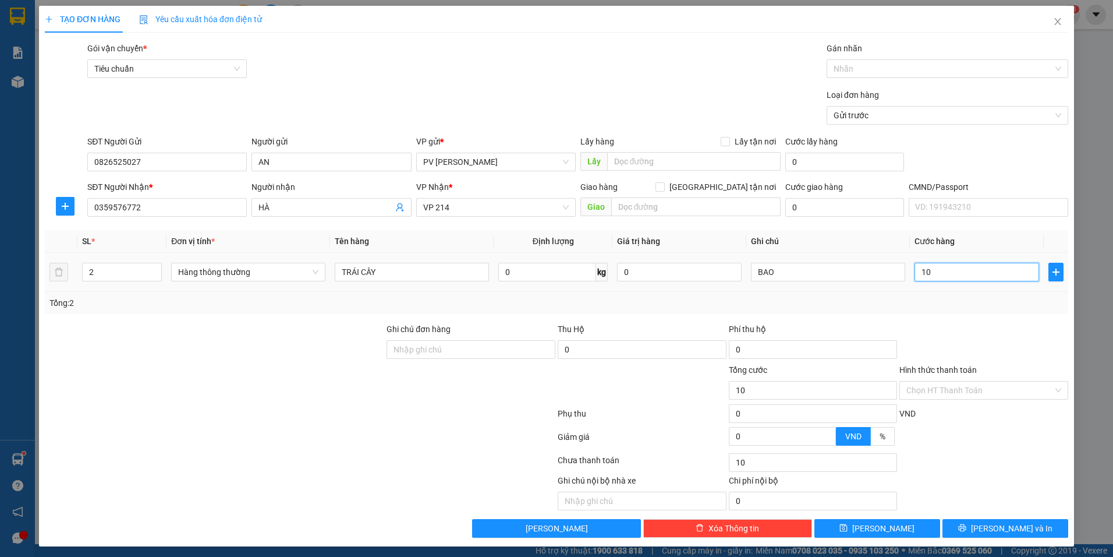
type input "120"
type input "1.200"
type input "12.000"
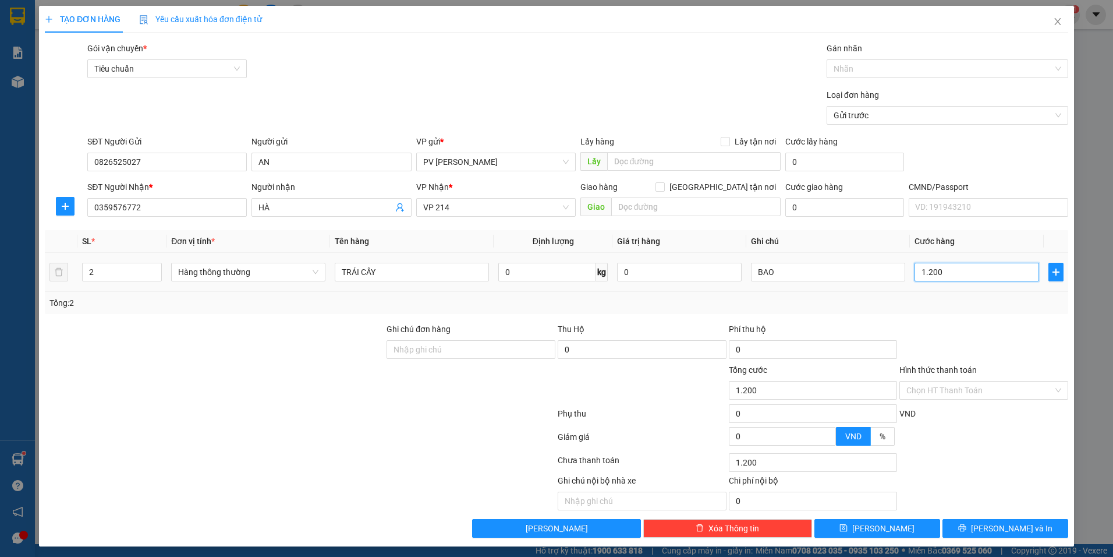
type input "12.000"
type input "120.000"
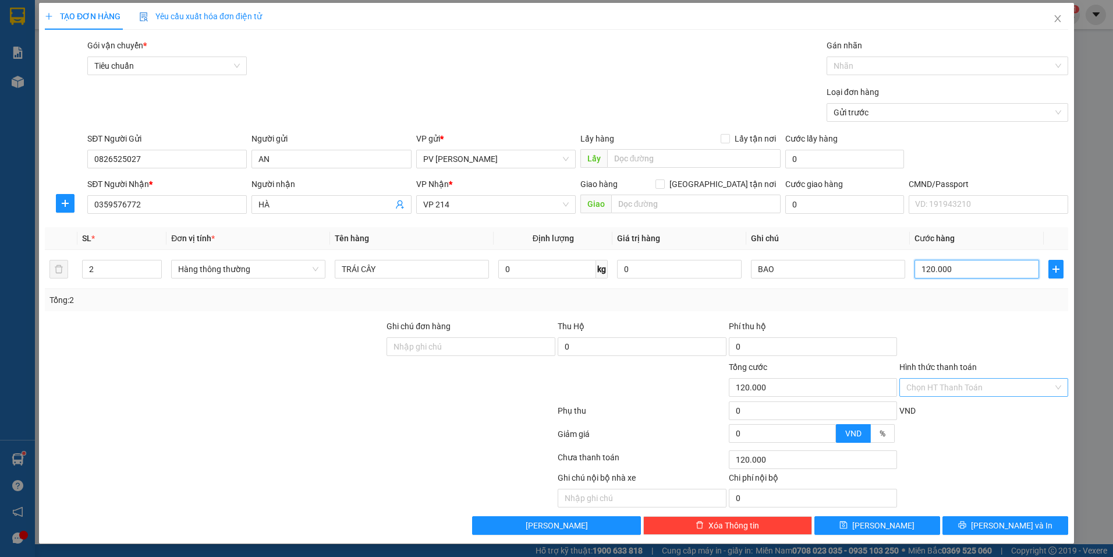
scroll to position [3, 0]
type input "120.000"
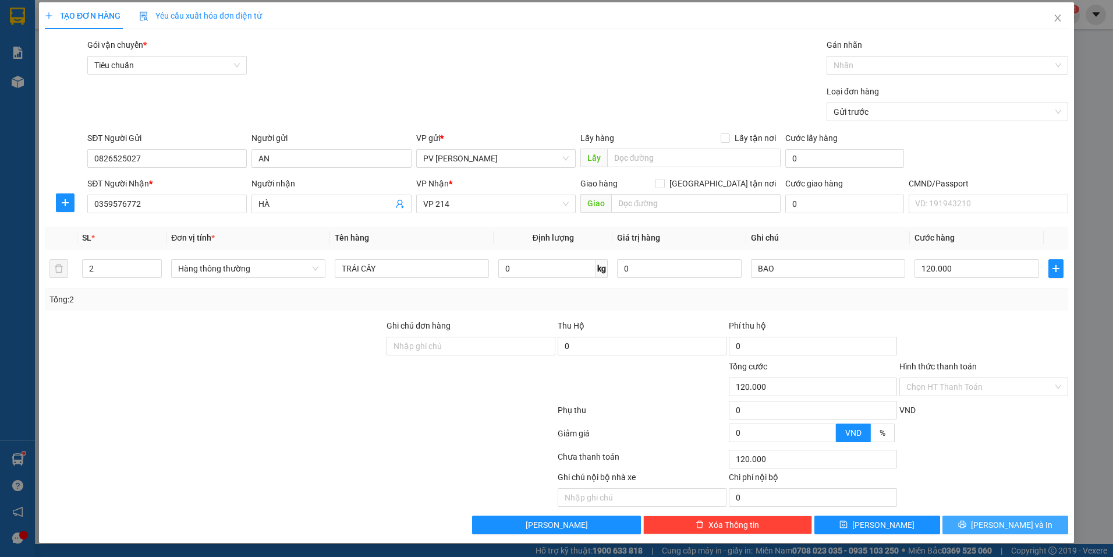
click at [993, 524] on span "[PERSON_NAME] và In" at bounding box center [1012, 524] width 82 height 13
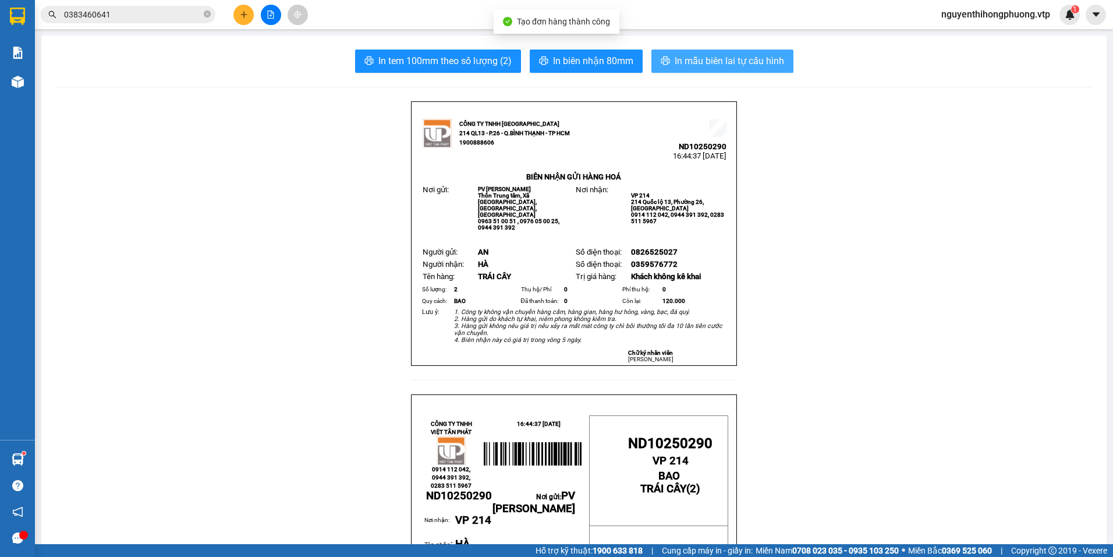
click at [723, 56] on span "In mẫu biên lai tự cấu hình" at bounding box center [729, 61] width 109 height 15
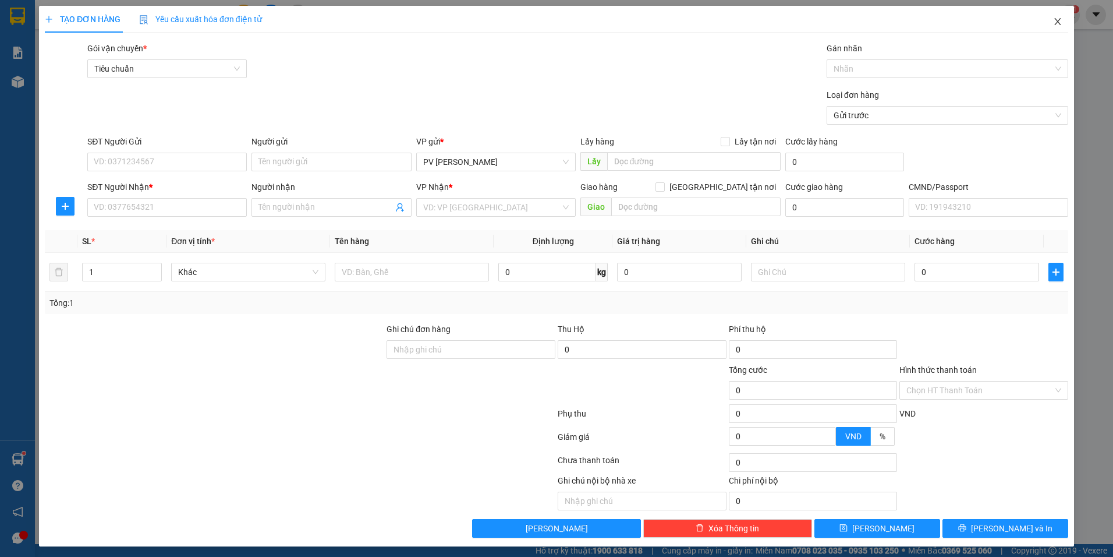
click at [1054, 21] on icon "close" at bounding box center [1057, 21] width 6 height 7
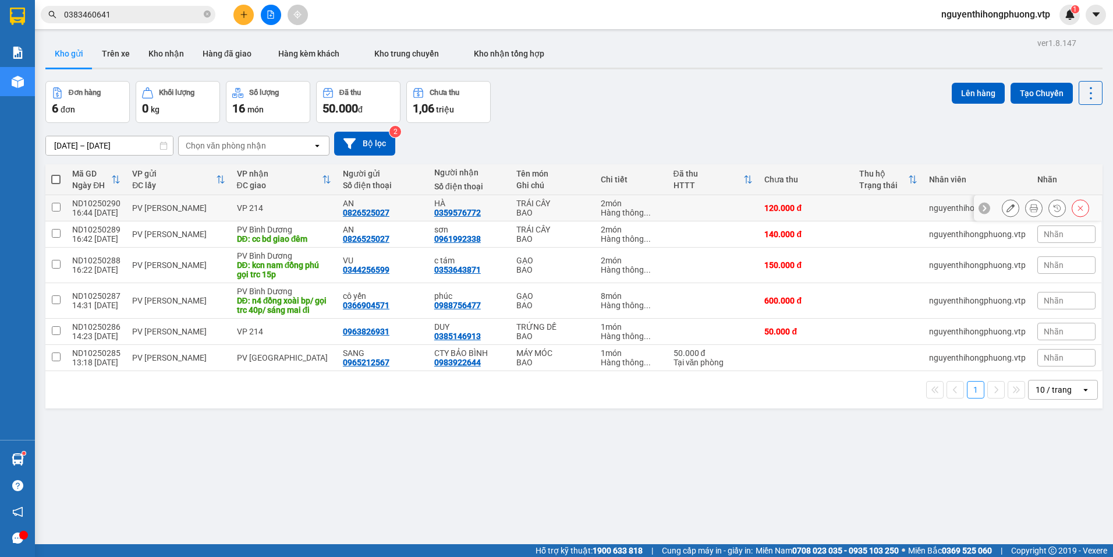
click at [55, 205] on input "checkbox" at bounding box center [56, 207] width 9 height 9
checkbox input "true"
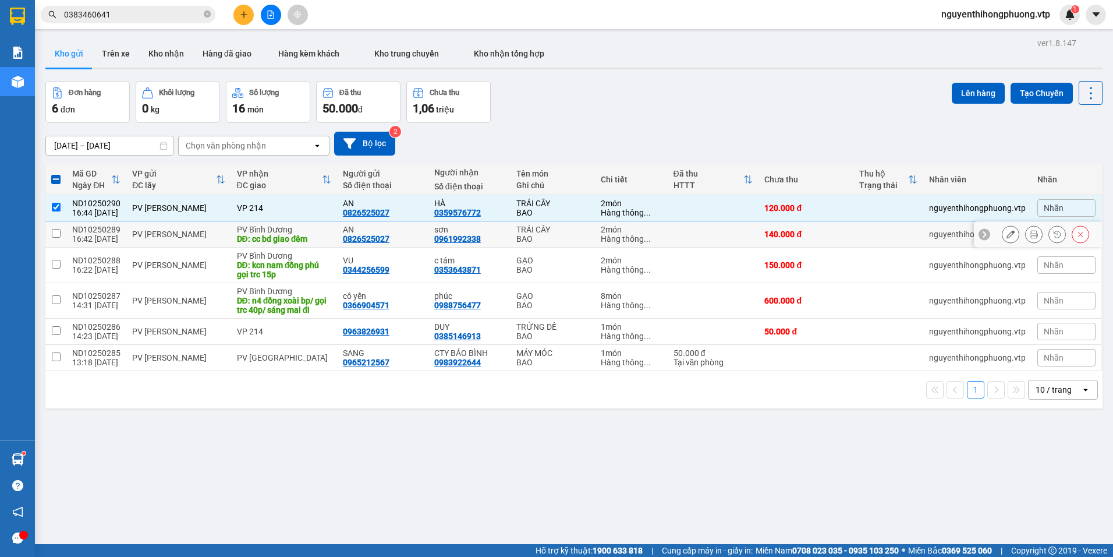
click at [58, 231] on input "checkbox" at bounding box center [56, 233] width 9 height 9
checkbox input "true"
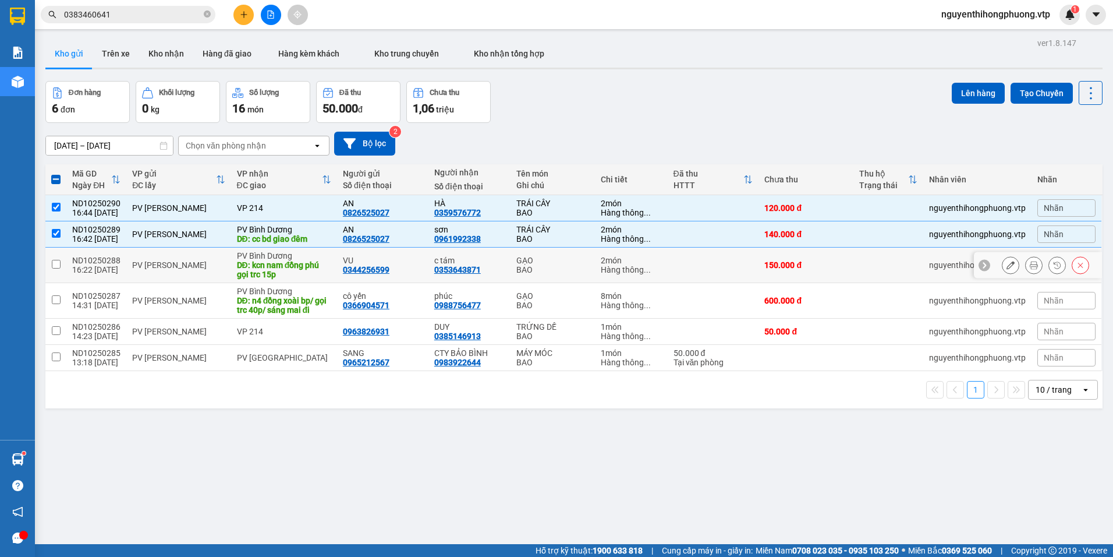
click at [53, 262] on input "checkbox" at bounding box center [56, 264] width 9 height 9
checkbox input "true"
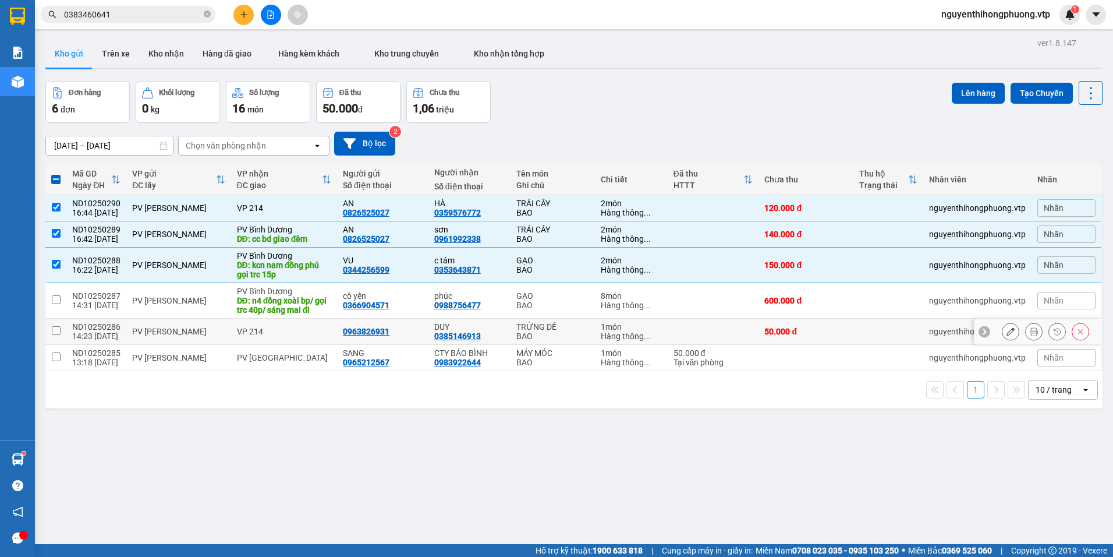
click at [56, 331] on input "checkbox" at bounding box center [56, 330] width 9 height 9
checkbox input "true"
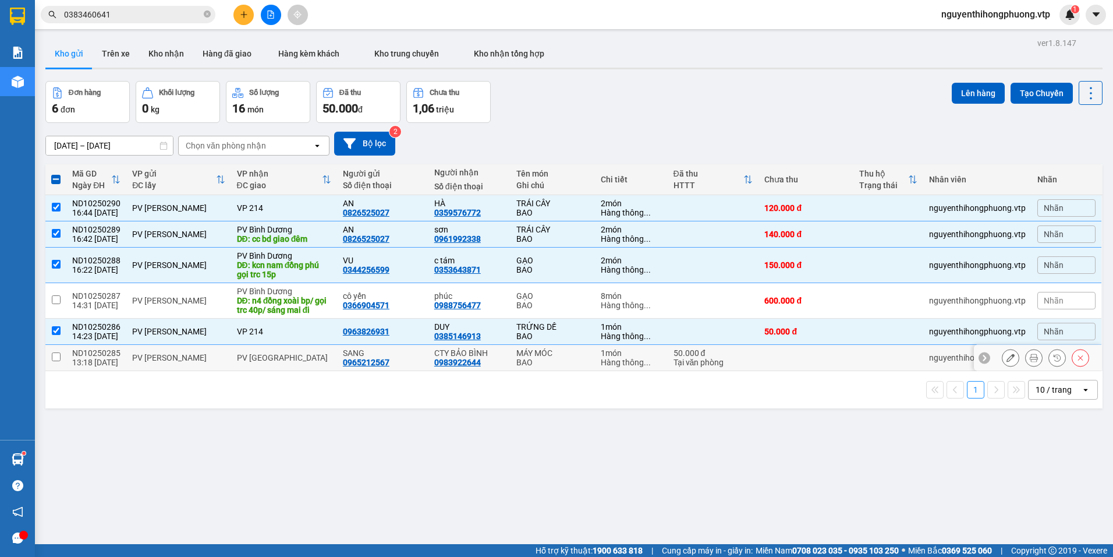
click at [55, 358] on input "checkbox" at bounding box center [56, 356] width 9 height 9
checkbox input "true"
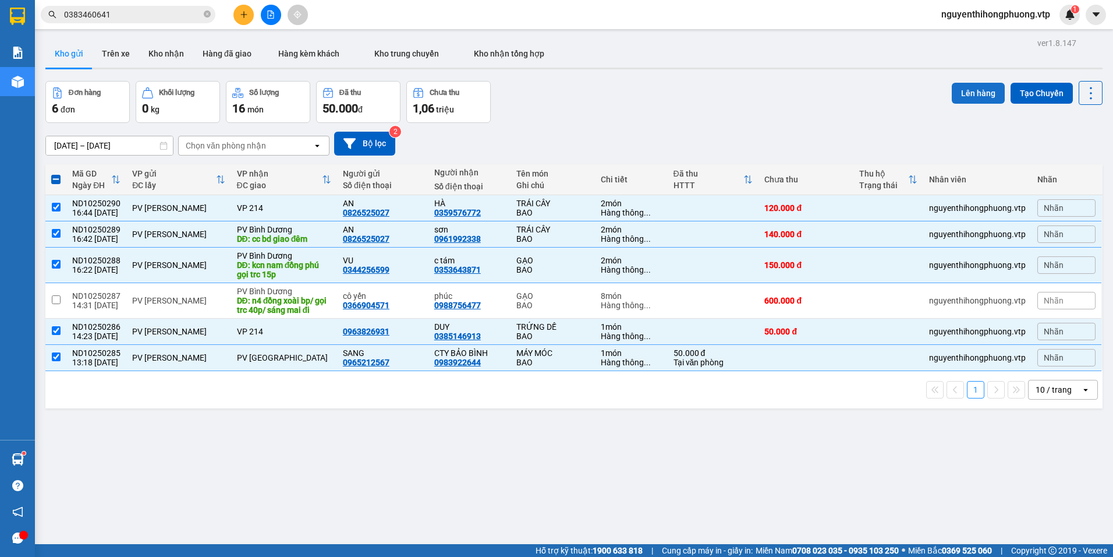
click at [973, 90] on button "Lên hàng" at bounding box center [978, 93] width 53 height 21
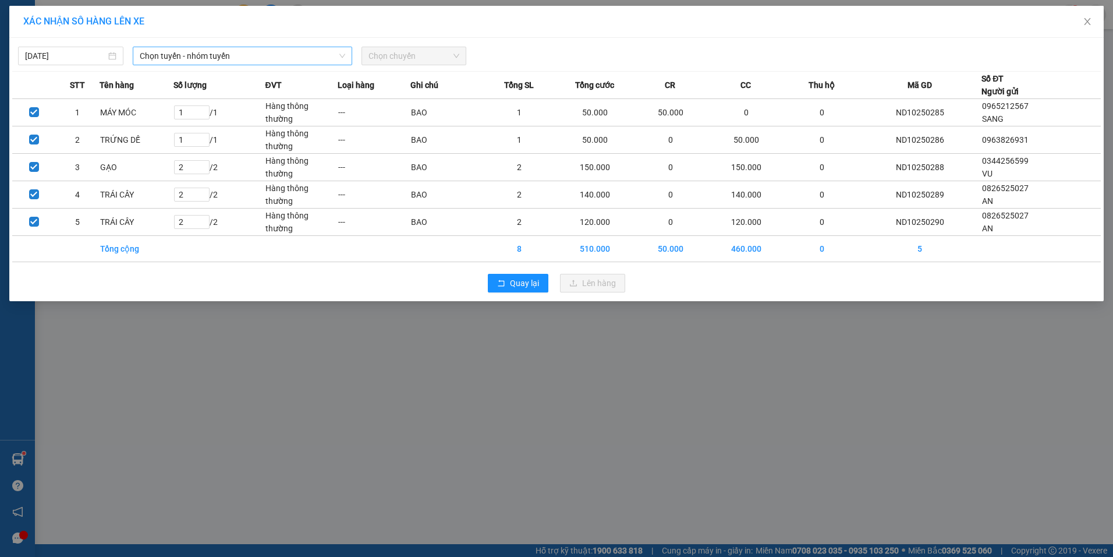
click at [215, 59] on span "Chọn tuyến - nhóm tuyến" at bounding box center [243, 55] width 206 height 17
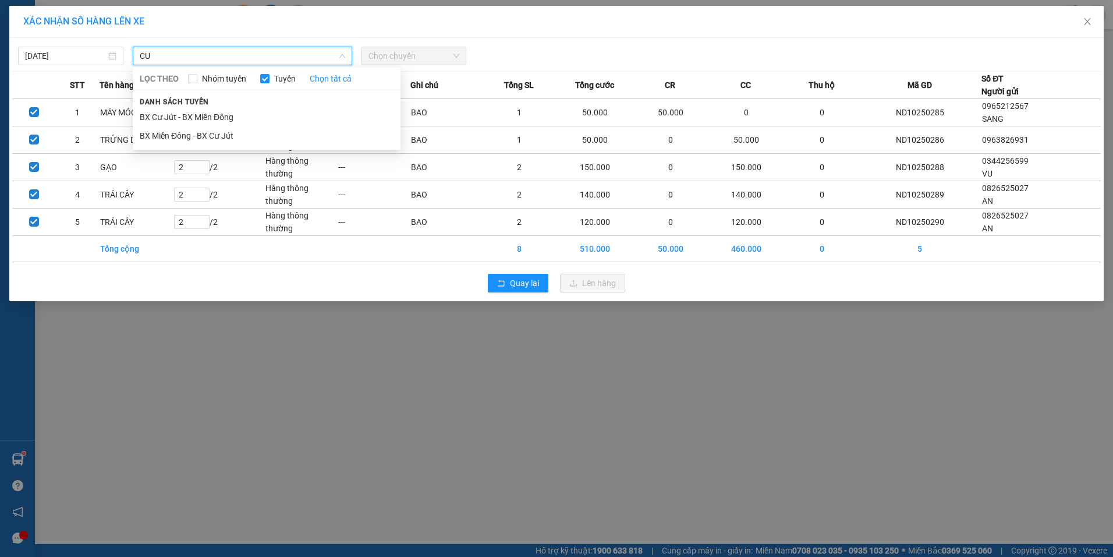
type input "C"
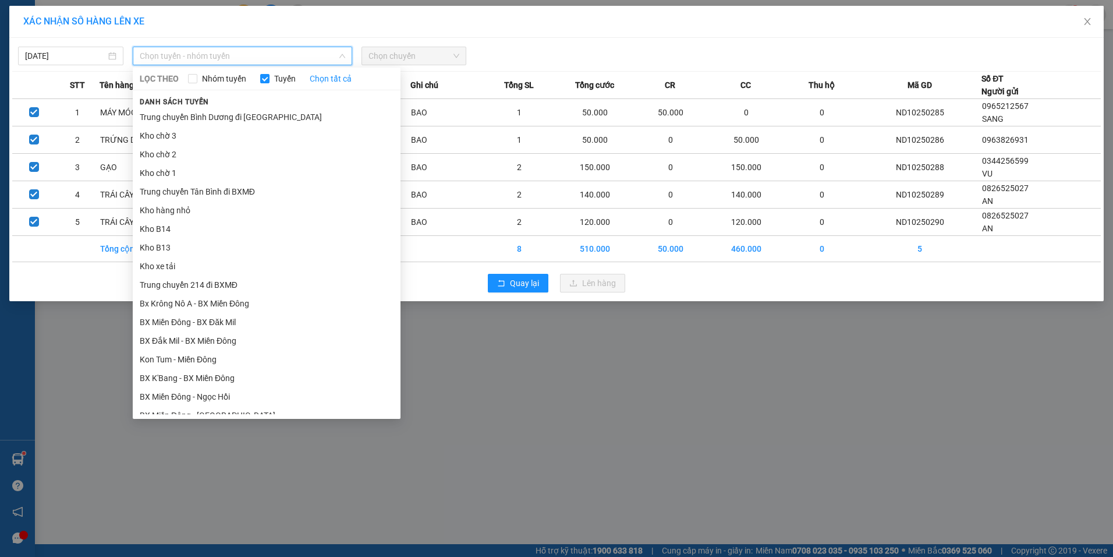
click at [516, 370] on div "XÁC NHẬN SỐ HÀNG LÊN XE [DATE] Chọn tuyến - nhóm tuyến LỌC THEO Nhóm tuyến Tuyế…" at bounding box center [556, 278] width 1113 height 557
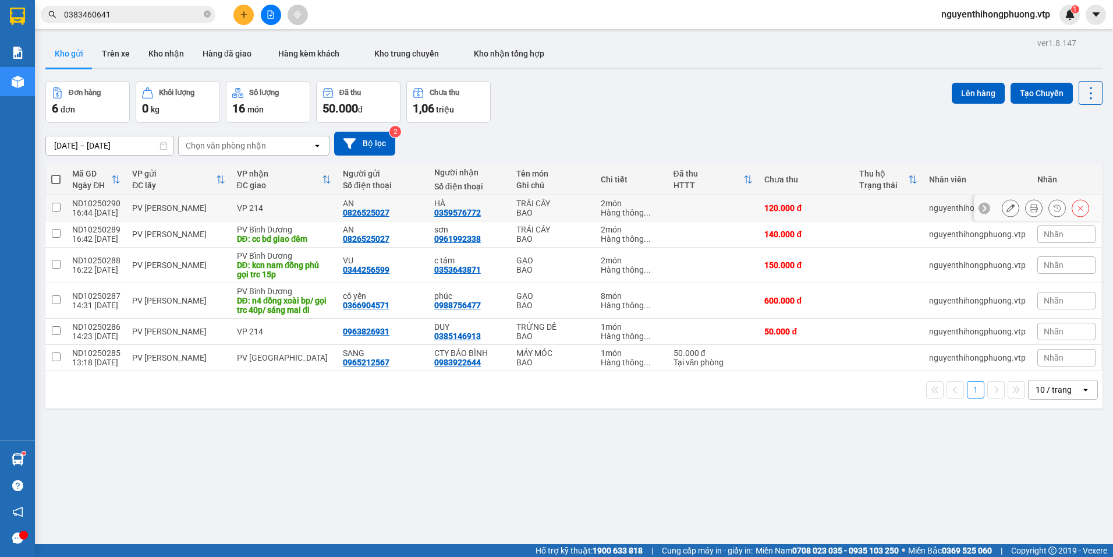
click at [59, 207] on input "checkbox" at bounding box center [56, 207] width 9 height 9
checkbox input "true"
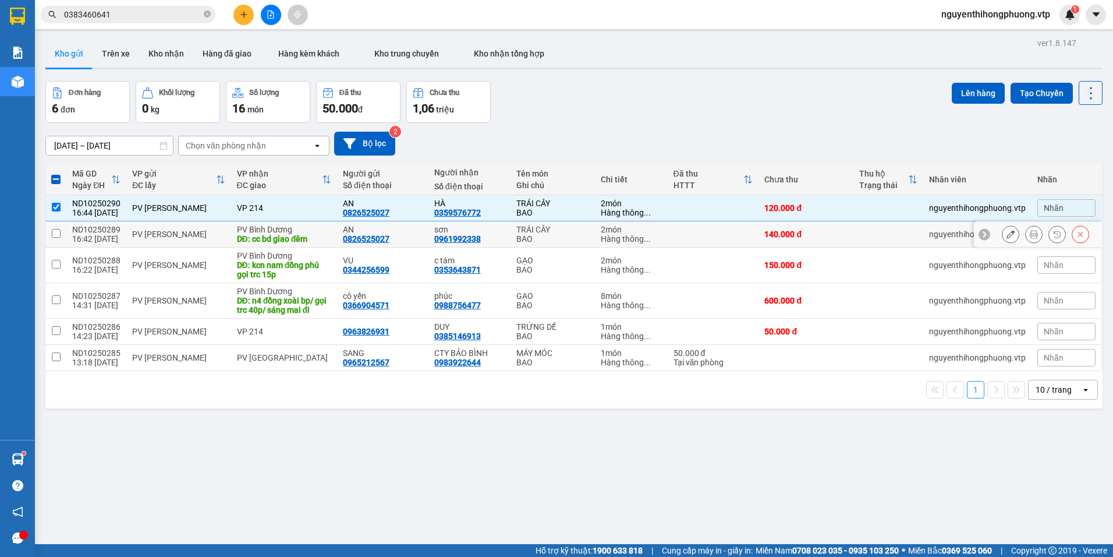
click at [59, 234] on input "checkbox" at bounding box center [56, 233] width 9 height 9
checkbox input "true"
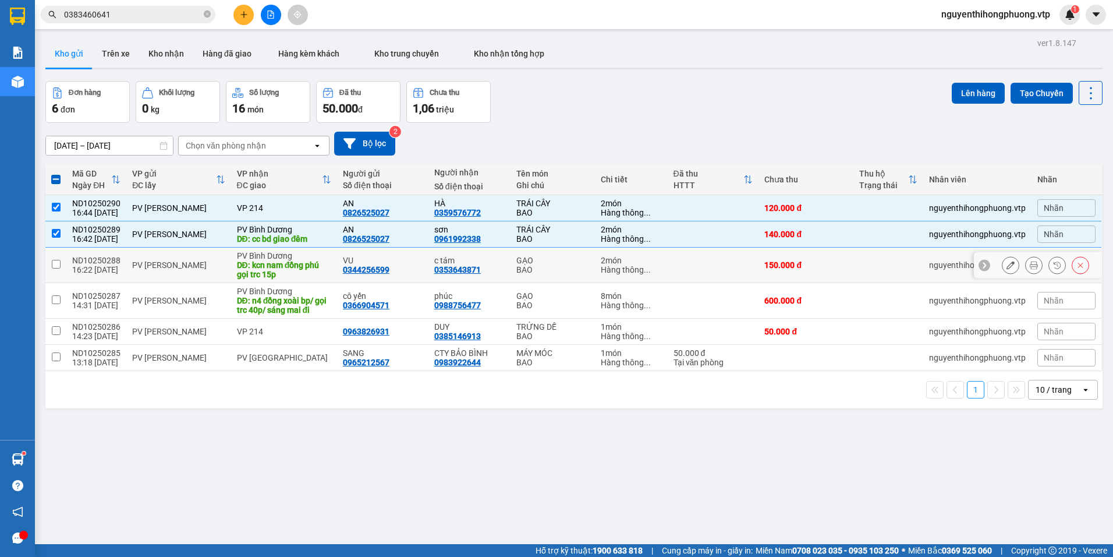
click at [55, 265] on input "checkbox" at bounding box center [56, 264] width 9 height 9
checkbox input "true"
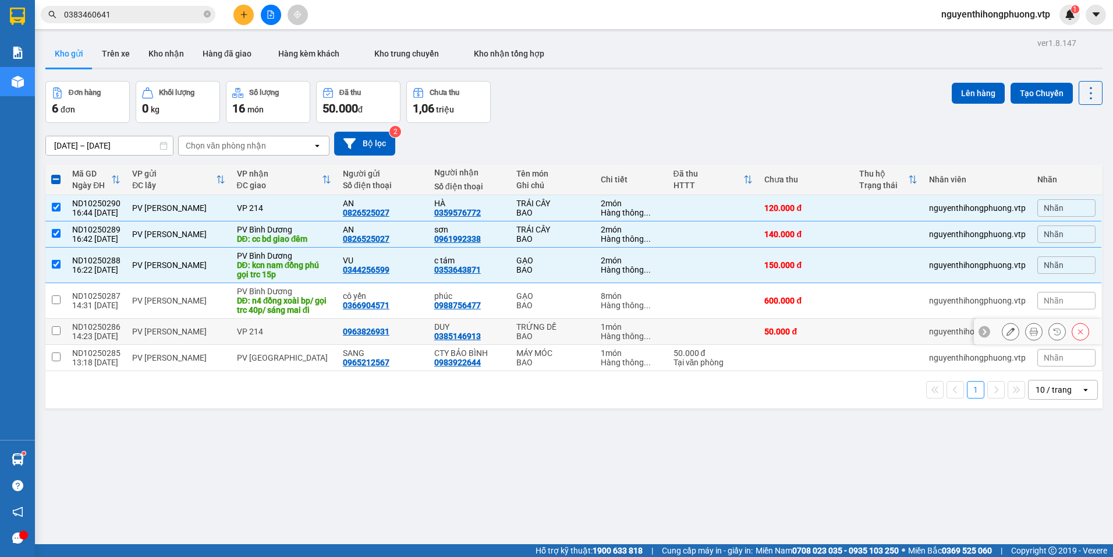
click at [54, 331] on input "checkbox" at bounding box center [56, 330] width 9 height 9
checkbox input "true"
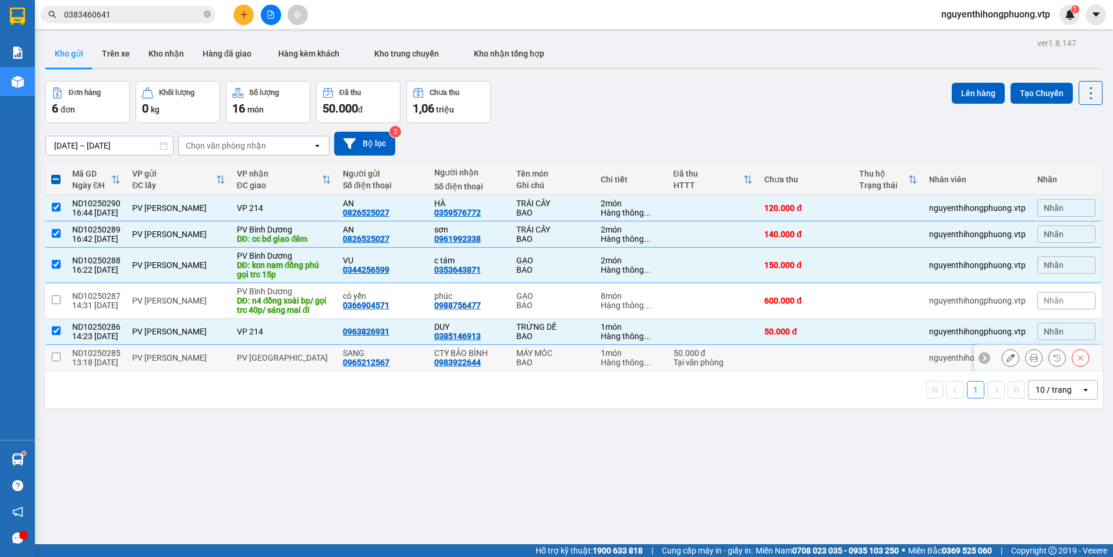
click at [58, 359] on input "checkbox" at bounding box center [56, 356] width 9 height 9
checkbox input "true"
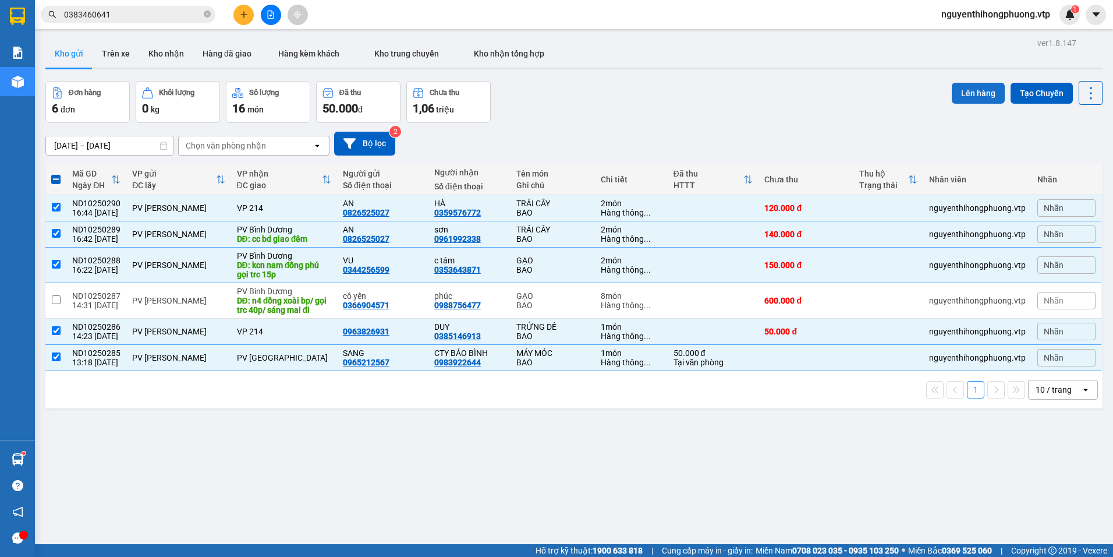
click at [969, 88] on button "Lên hàng" at bounding box center [978, 93] width 53 height 21
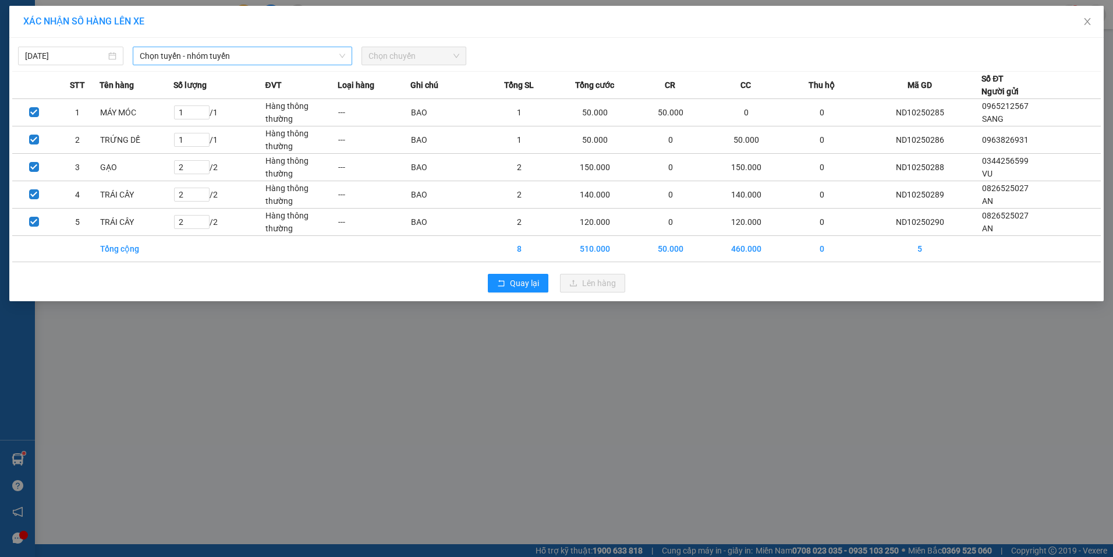
click at [259, 56] on span "Chọn tuyến - nhóm tuyến" at bounding box center [243, 55] width 206 height 17
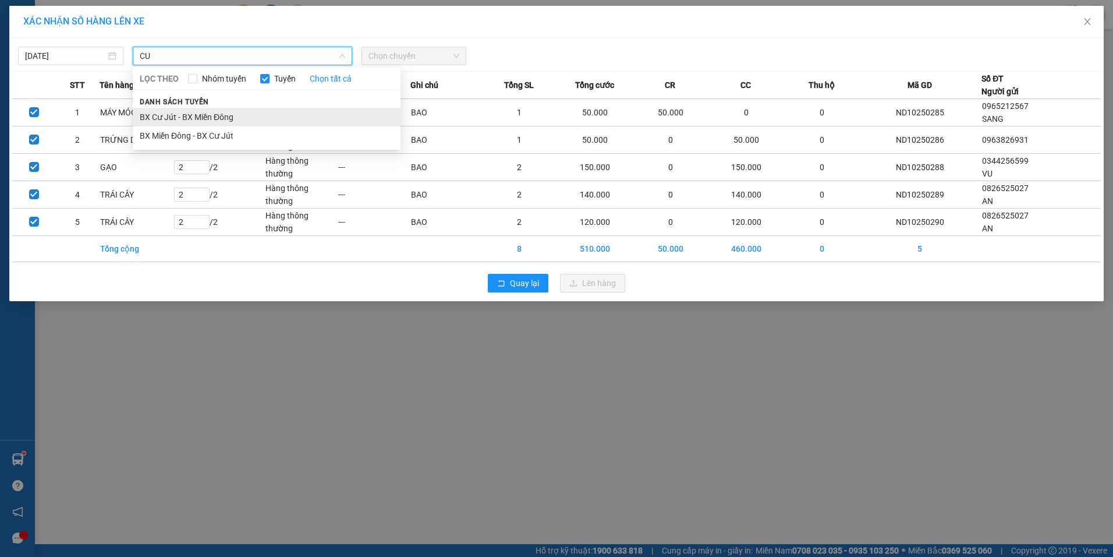
type input "CU"
click at [202, 123] on li "BX Cư Jút - BX Miền Đông" at bounding box center [267, 117] width 268 height 19
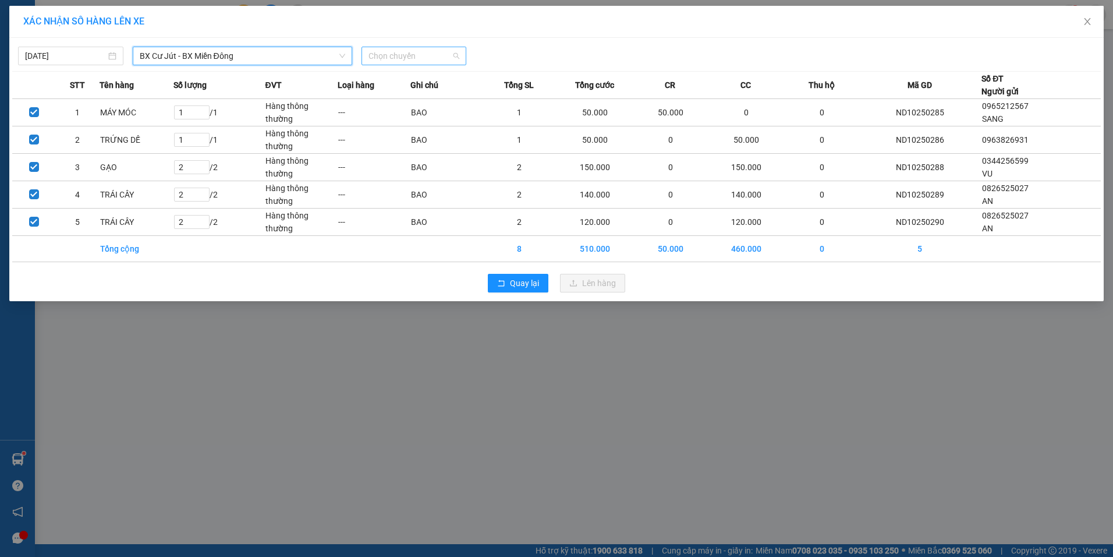
click at [423, 54] on span "Chọn chuyến" at bounding box center [414, 55] width 91 height 17
click at [413, 94] on div "20:30 - 50F-002.67" at bounding box center [414, 97] width 91 height 13
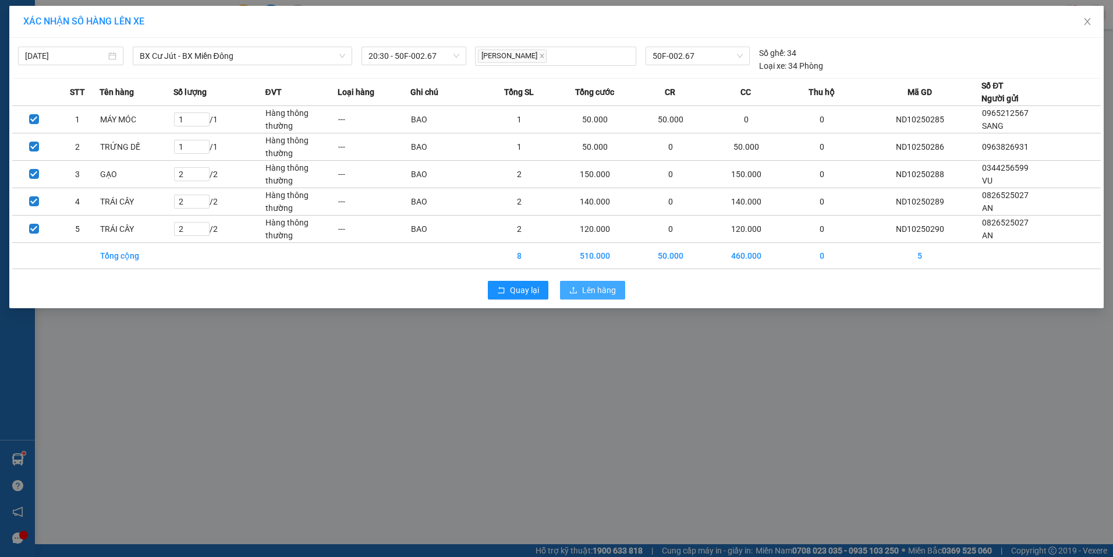
click at [594, 286] on span "Lên hàng" at bounding box center [599, 290] width 34 height 13
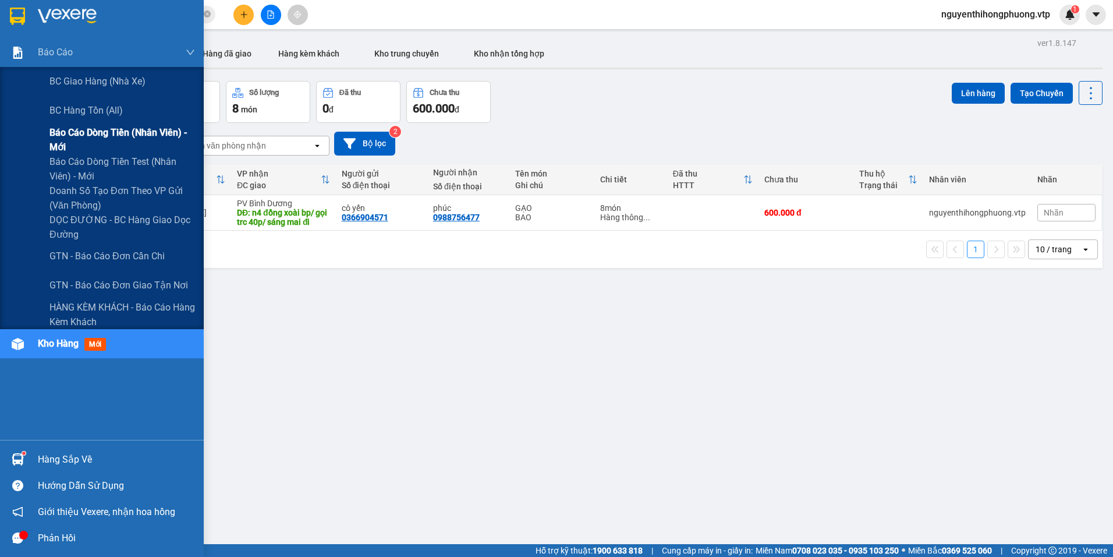
click at [78, 125] on span "Báo cáo dòng tiền (nhân viên) - mới" at bounding box center [122, 139] width 146 height 29
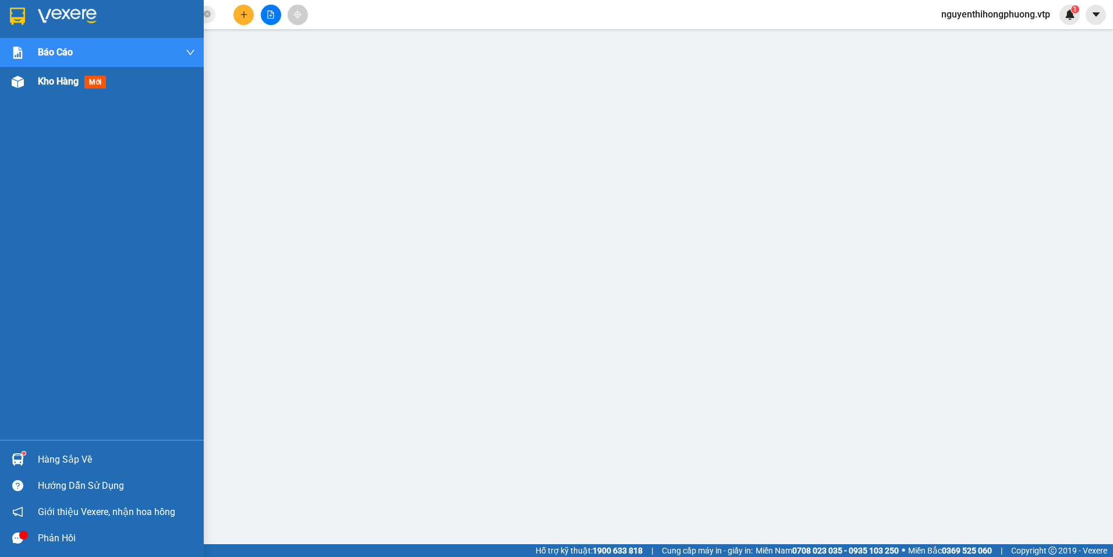
click at [54, 89] on div "Kho hàng mới" at bounding box center [116, 81] width 157 height 29
